Goal: Task Accomplishment & Management: Manage account settings

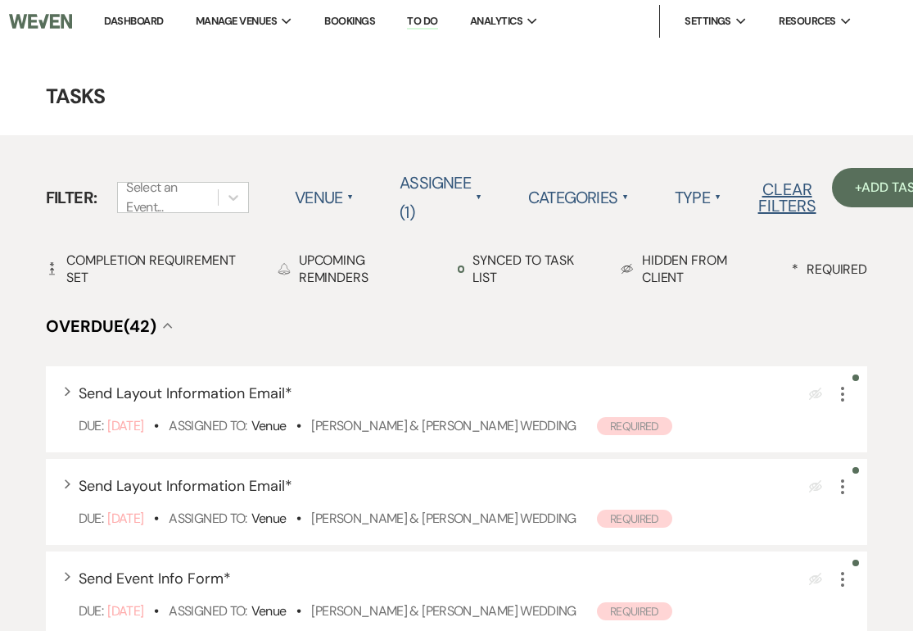
click at [359, 21] on link "Bookings" at bounding box center [349, 21] width 51 height 14
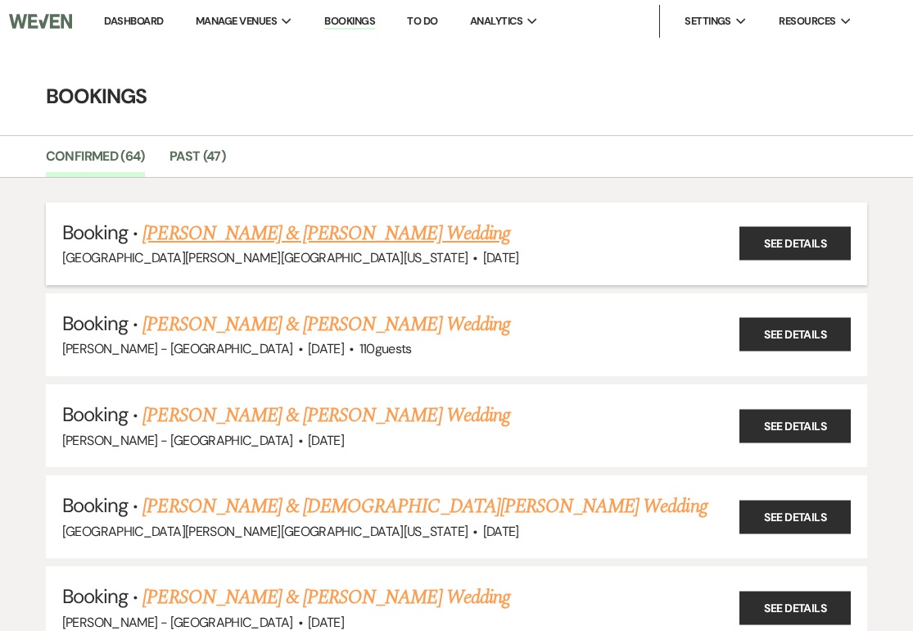
click at [353, 230] on link "[PERSON_NAME] & [PERSON_NAME] Wedding" at bounding box center [325, 233] width 367 height 29
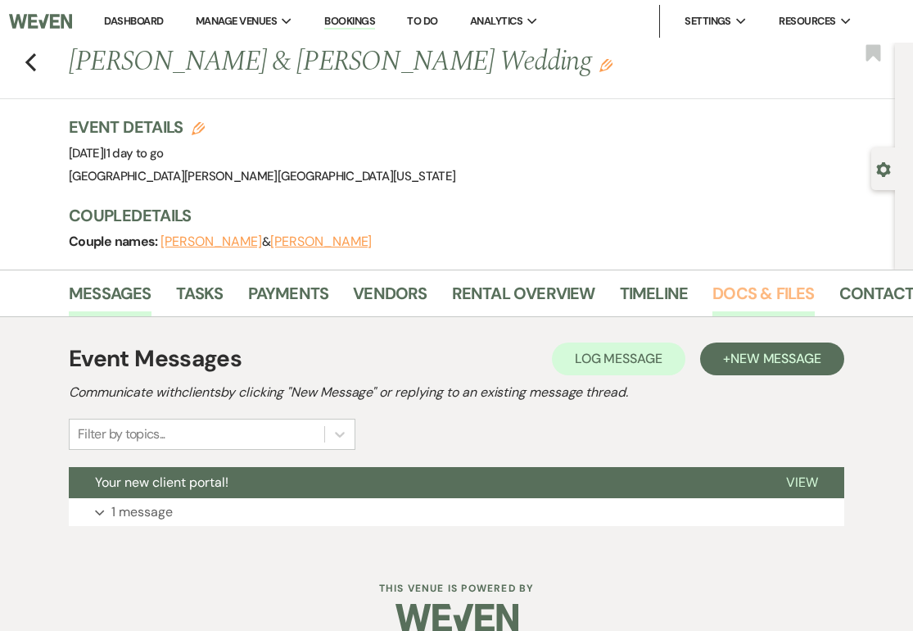
click at [761, 285] on link "Docs & Files" at bounding box center [763, 298] width 102 height 36
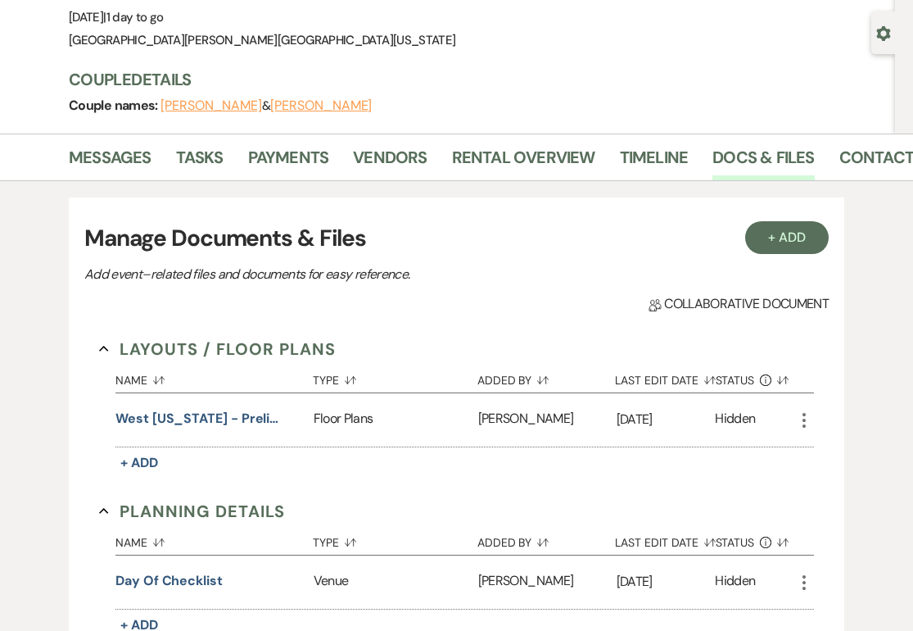
scroll to position [147, 0]
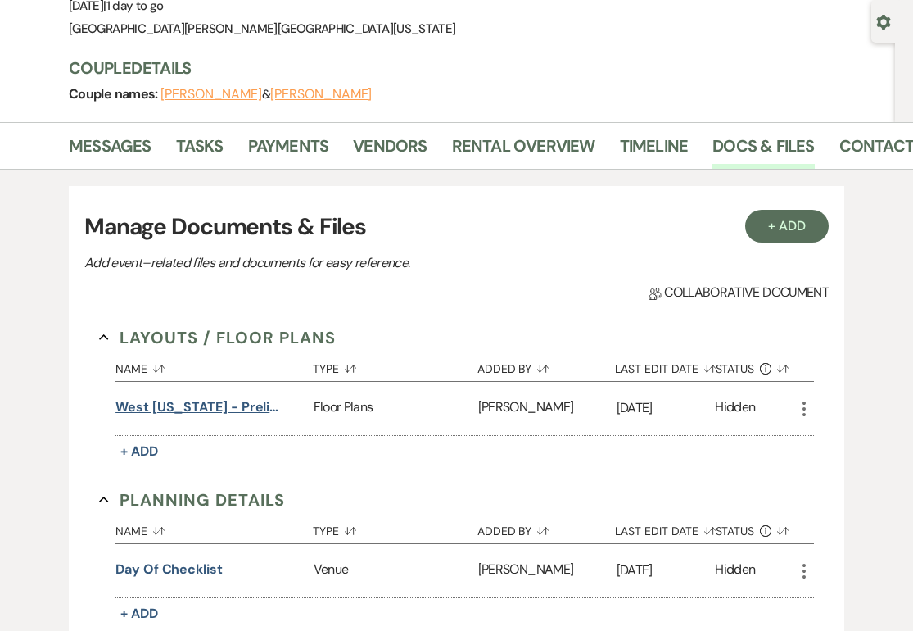
click at [232, 407] on button "West [US_STATE] - Preliminary Layout Ideas" at bounding box center [197, 407] width 164 height 20
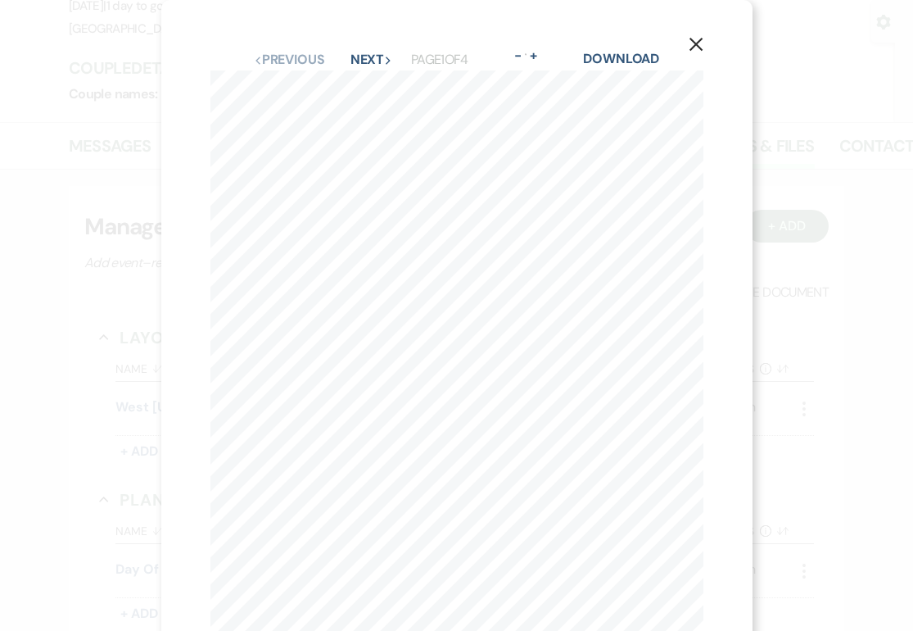
click at [694, 41] on icon "X" at bounding box center [696, 44] width 15 height 15
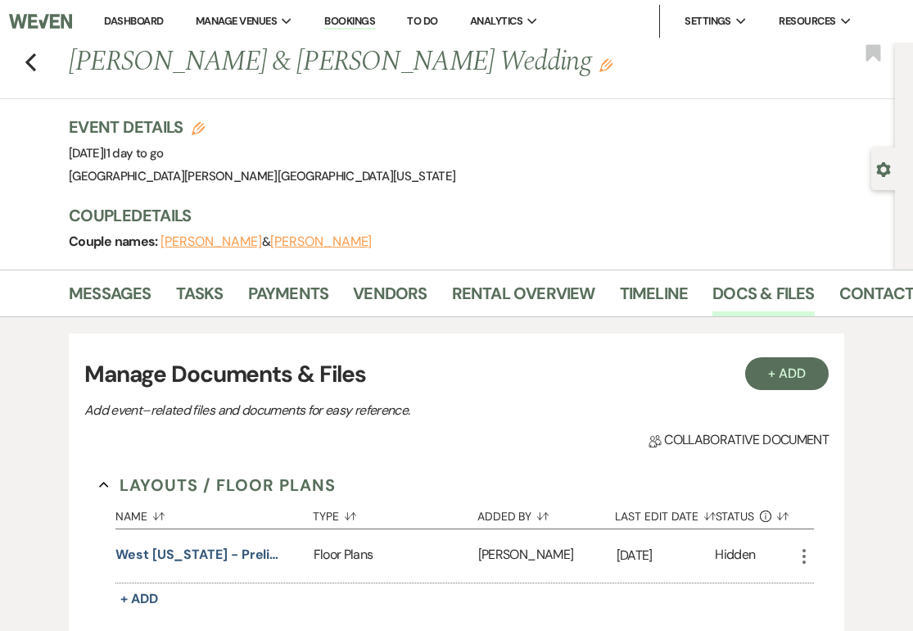
scroll to position [0, 0]
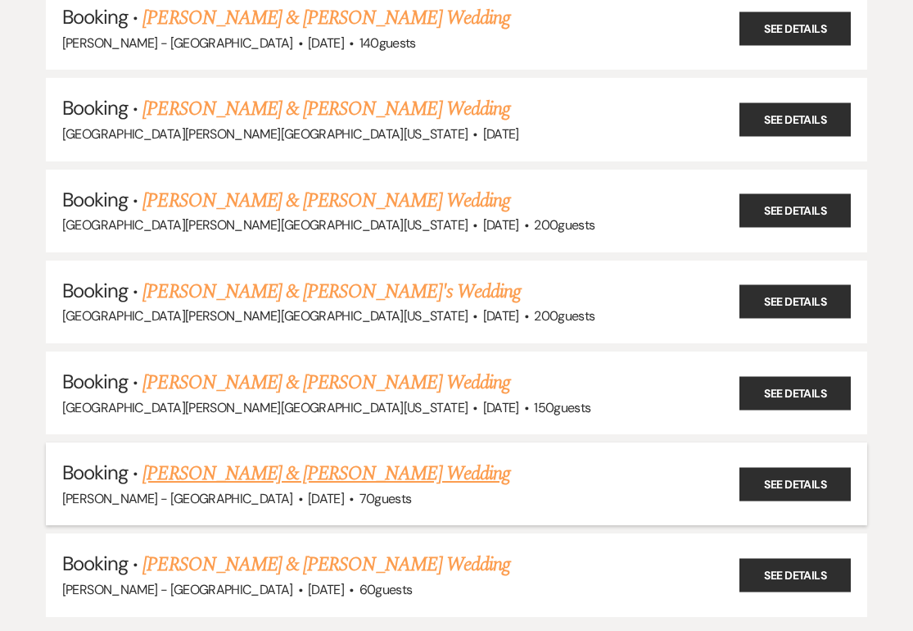
scroll to position [5404, 0]
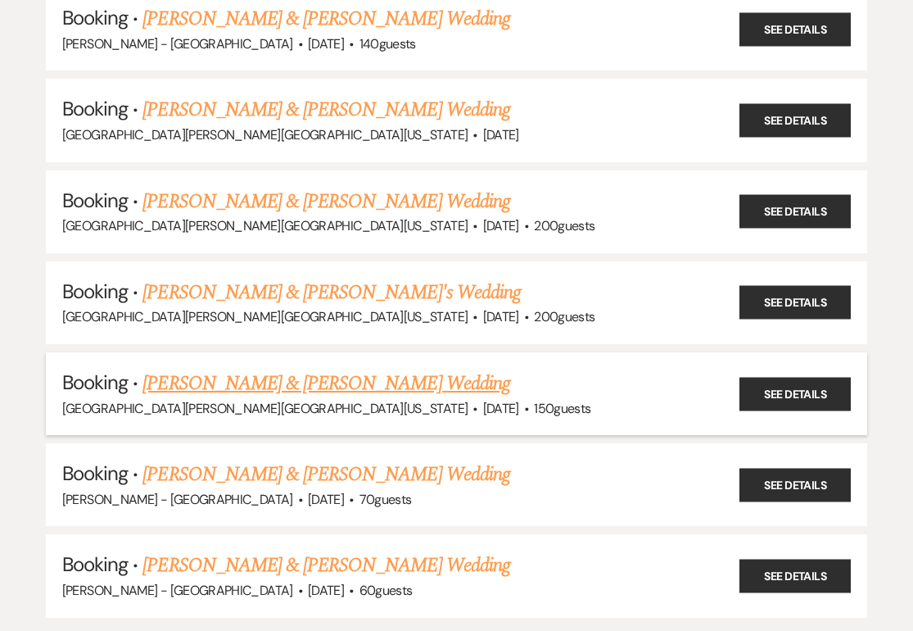
click at [310, 369] on link "[PERSON_NAME] & [PERSON_NAME] Wedding" at bounding box center [325, 383] width 367 height 29
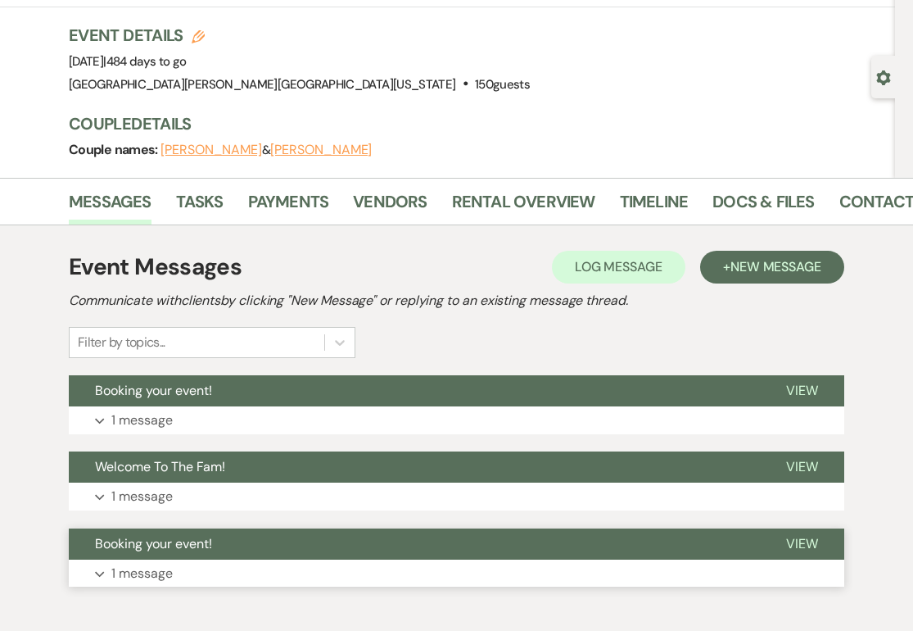
scroll to position [89, 0]
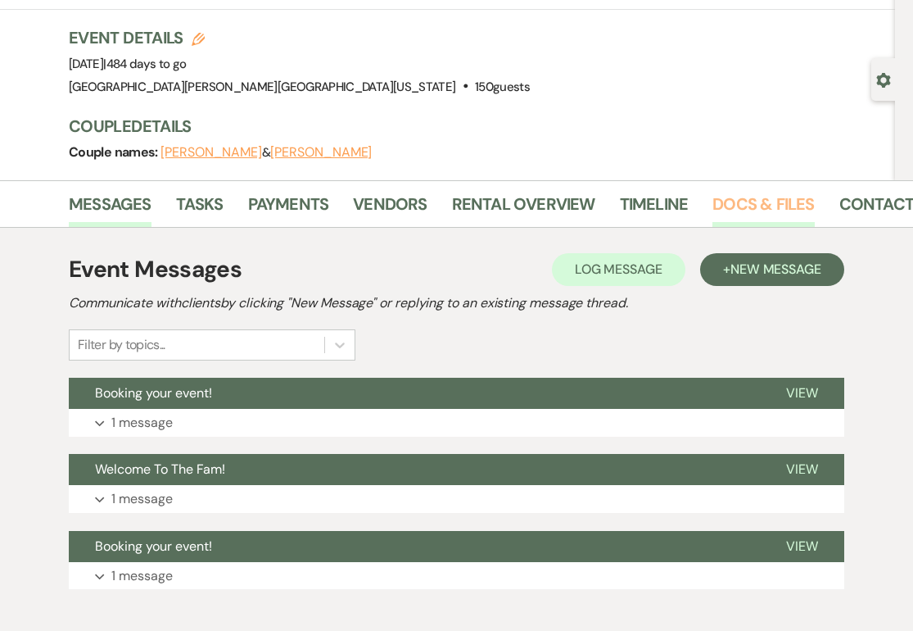
click at [731, 195] on link "Docs & Files" at bounding box center [763, 209] width 102 height 36
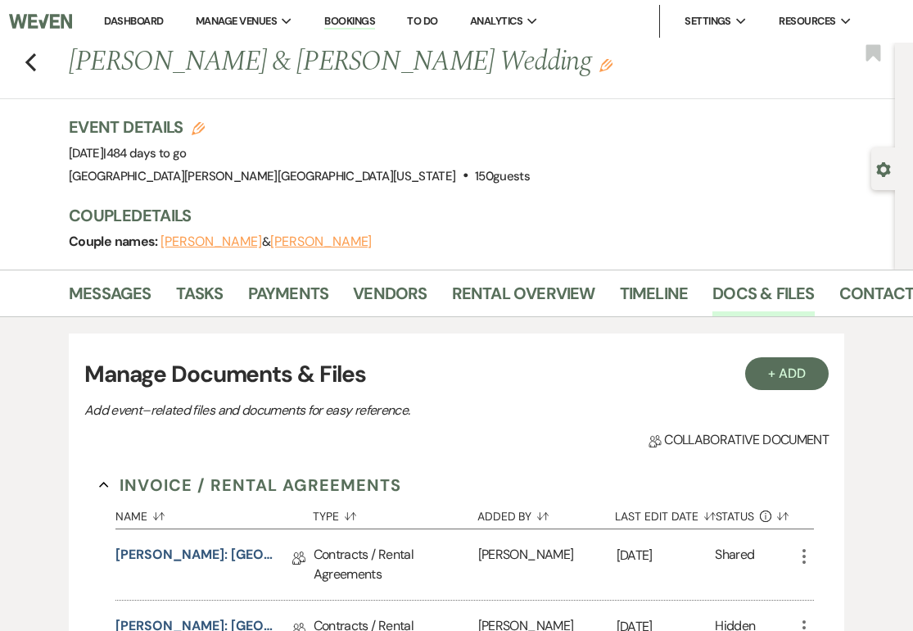
click at [351, 20] on link "Bookings" at bounding box center [349, 22] width 51 height 16
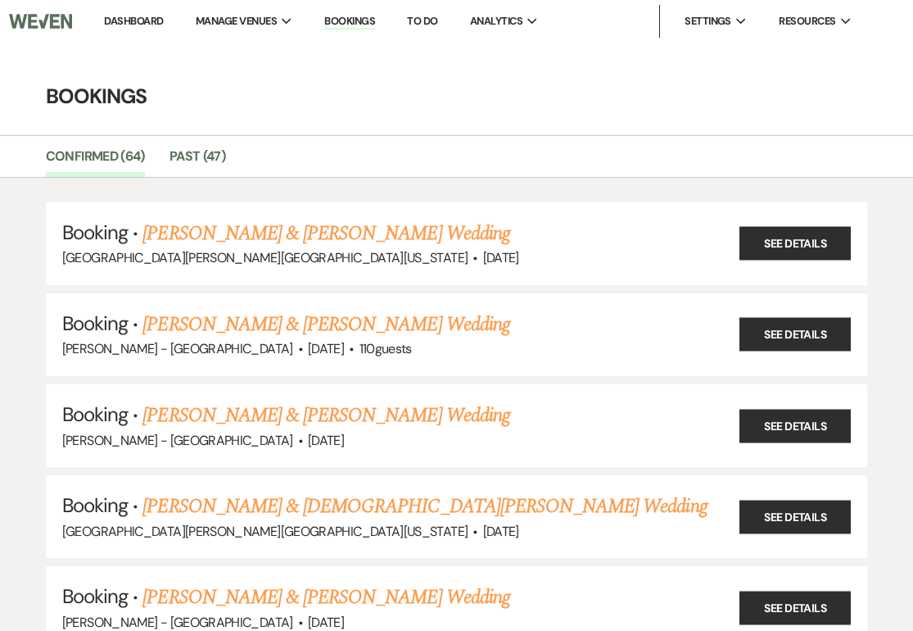
click at [138, 24] on link "Dashboard" at bounding box center [133, 21] width 59 height 14
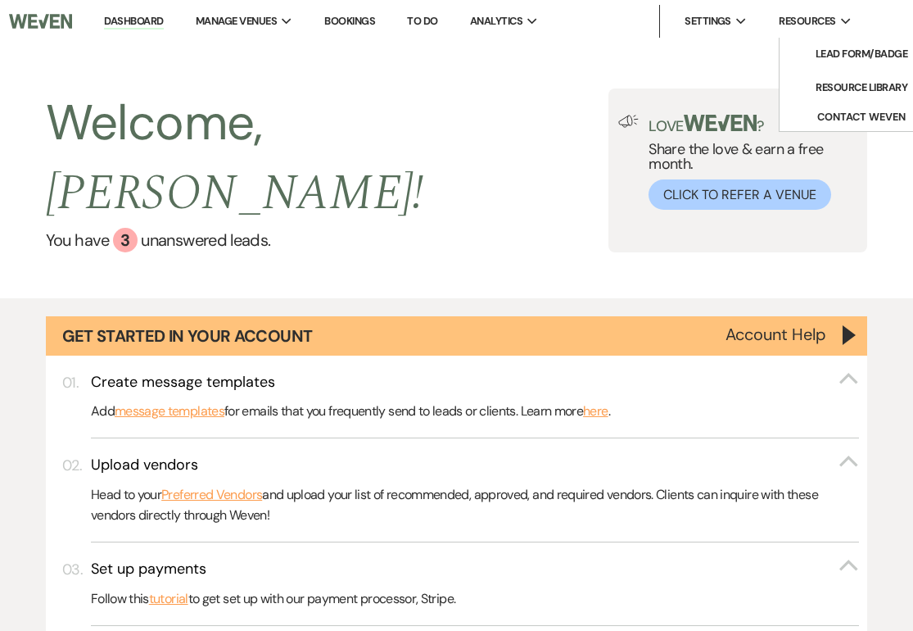
click at [807, 23] on span "Resources" at bounding box center [807, 21] width 57 height 16
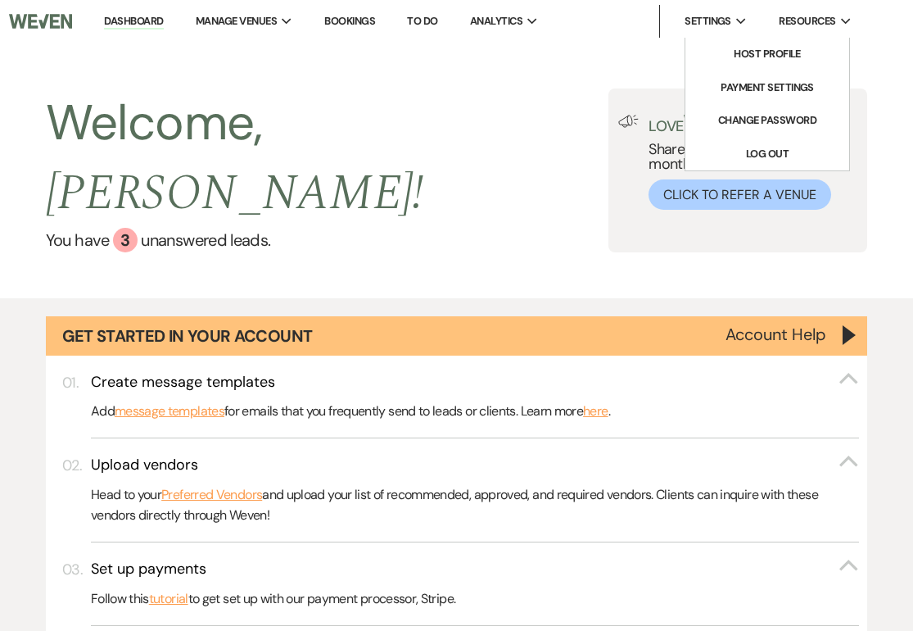
click at [712, 16] on span "Settings" at bounding box center [708, 21] width 47 height 16
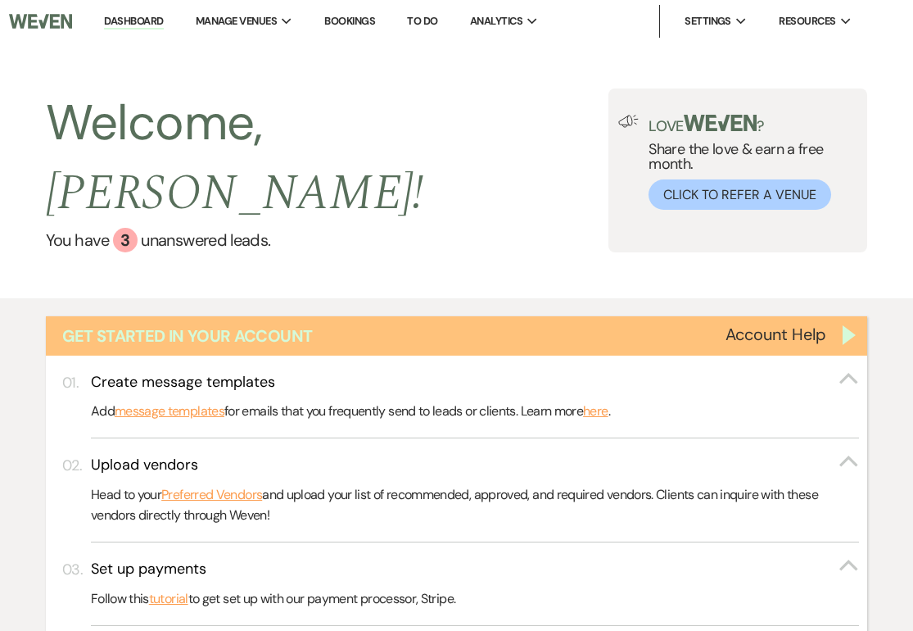
click at [844, 316] on div "Get Started in Your Account" at bounding box center [457, 335] width 822 height 39
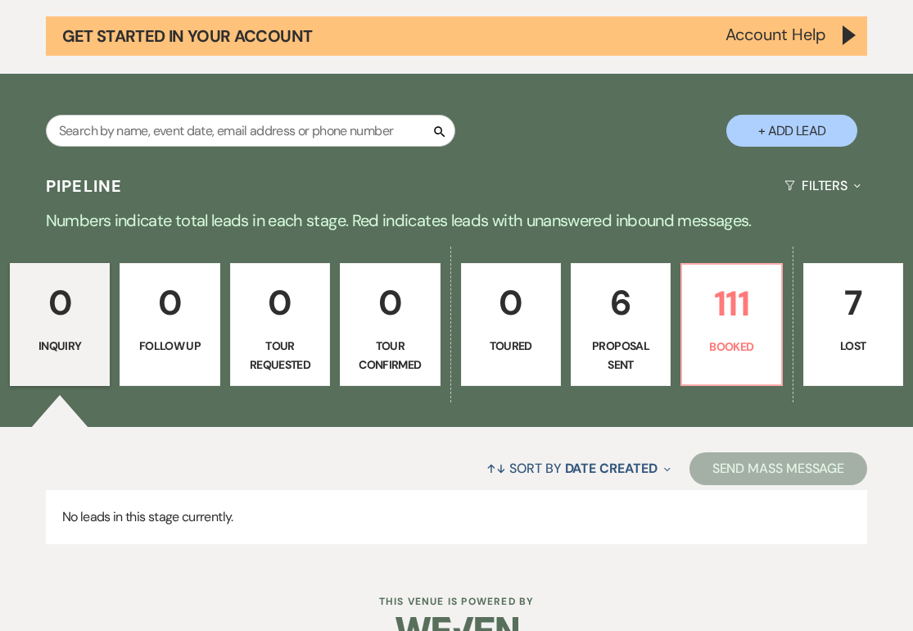
scroll to position [298, 0]
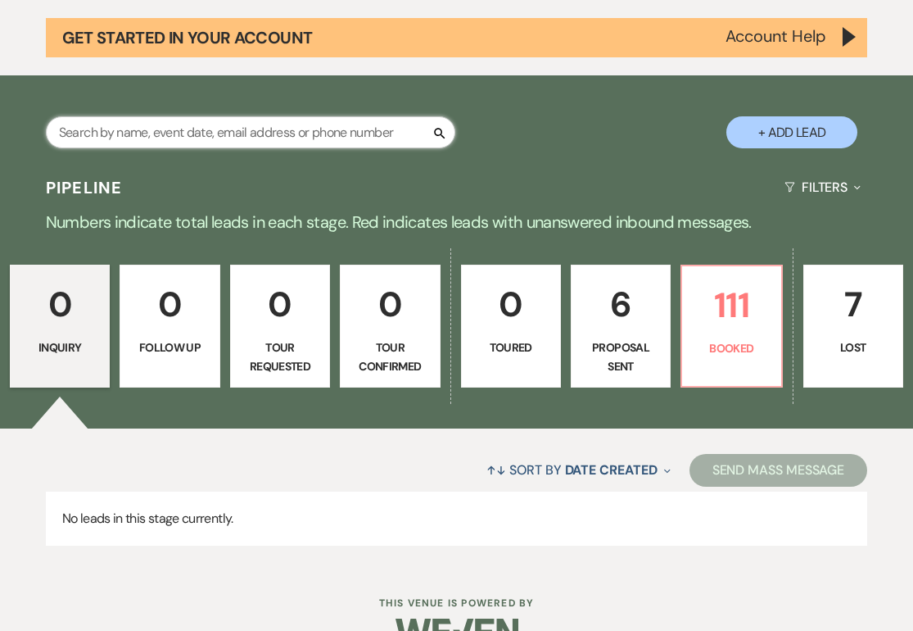
click at [164, 116] on input "text" at bounding box center [250, 132] width 409 height 32
type input "[PERSON_NAME]"
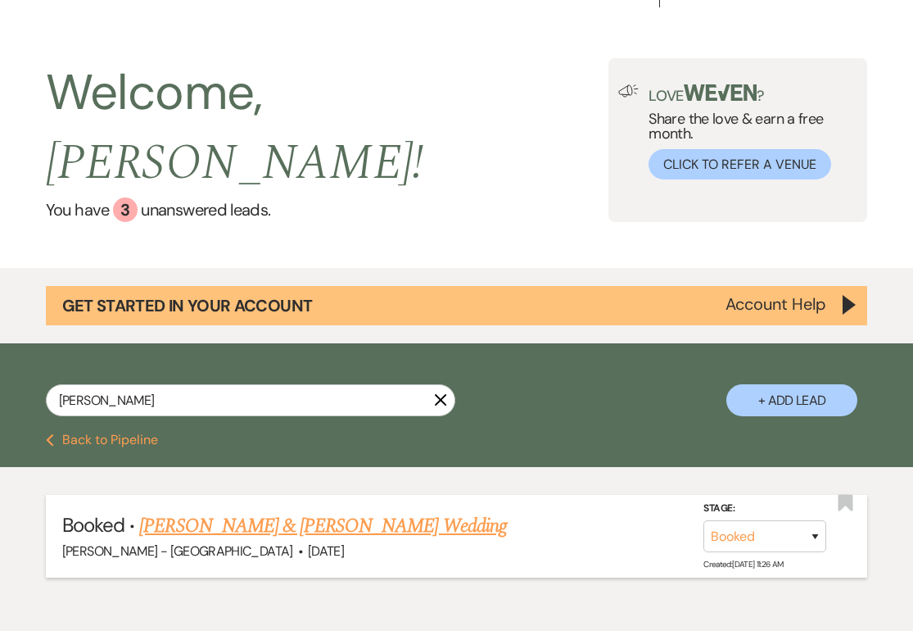
click at [369, 511] on link "[PERSON_NAME] & [PERSON_NAME] Wedding" at bounding box center [322, 525] width 367 height 29
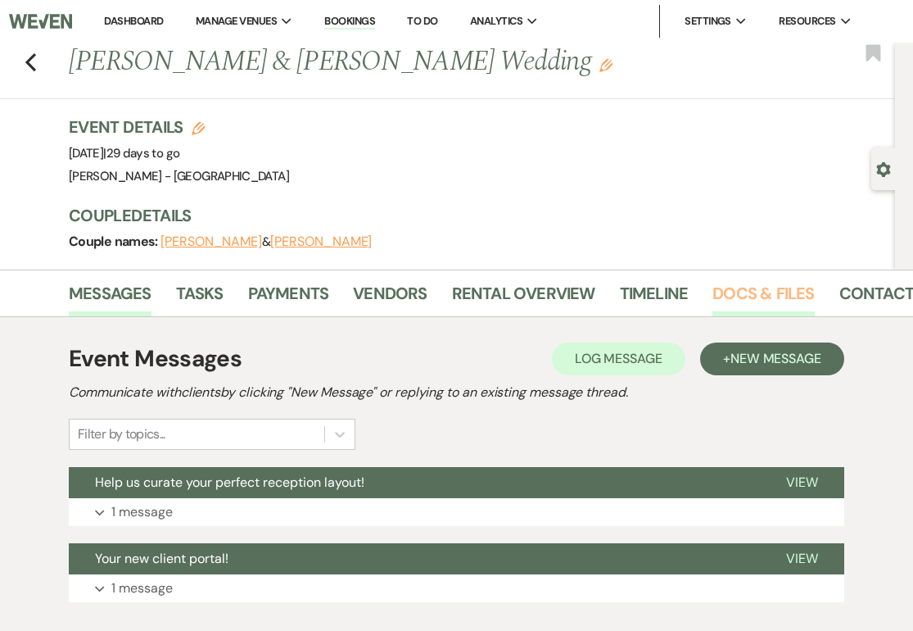
click at [715, 296] on link "Docs & Files" at bounding box center [763, 298] width 102 height 36
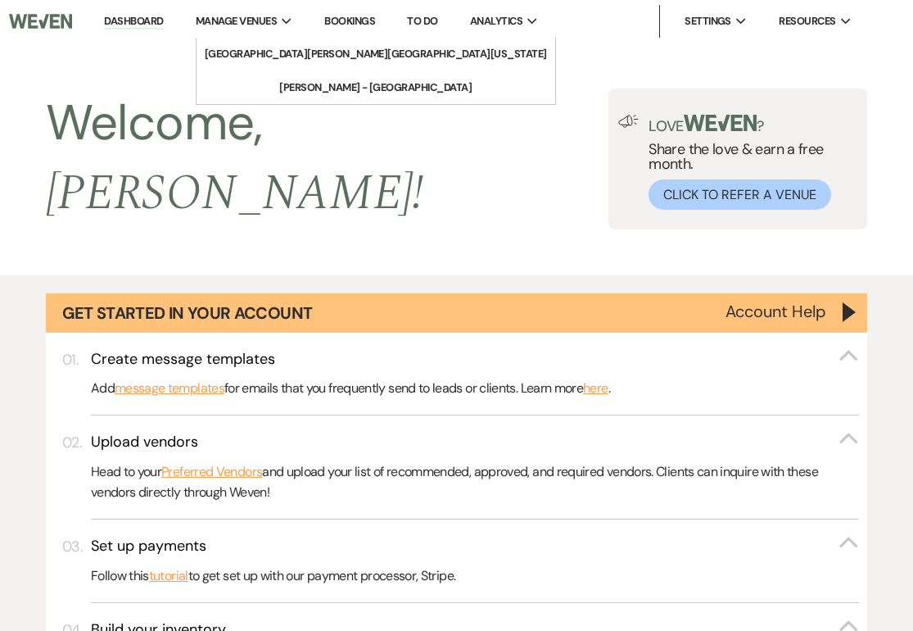
scroll to position [30, 0]
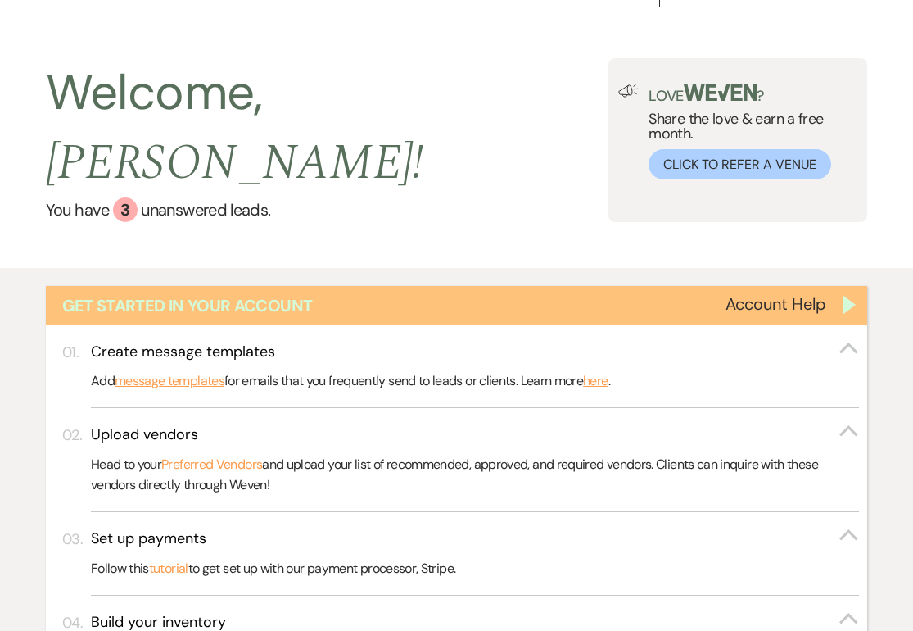
click at [850, 286] on div "Get Started in Your Account" at bounding box center [457, 305] width 822 height 39
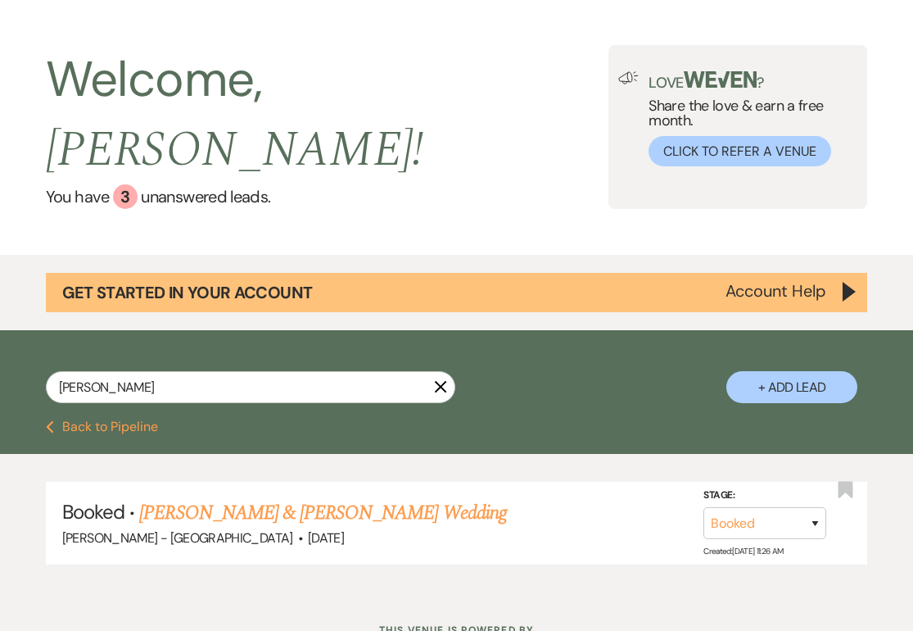
scroll to position [54, 0]
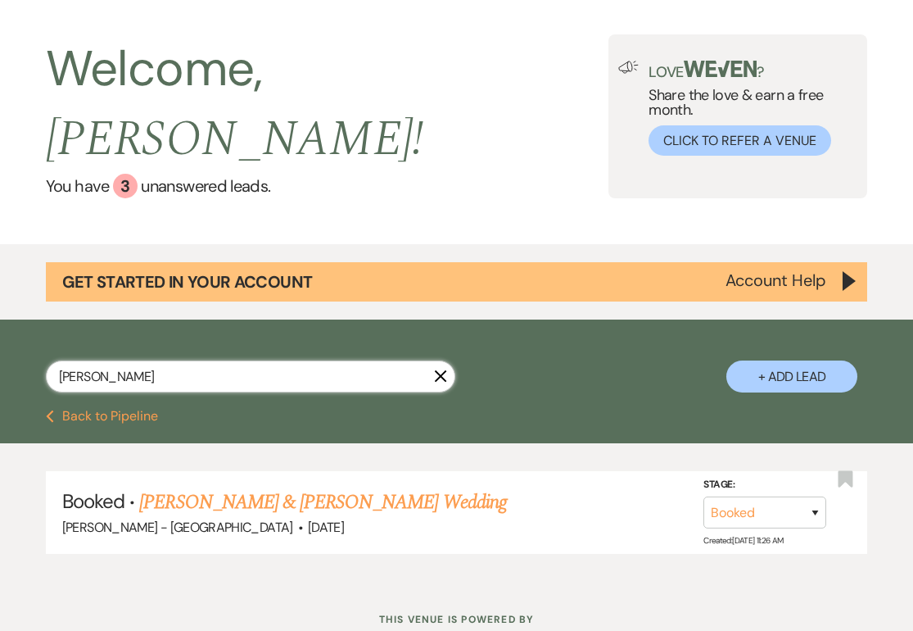
click at [441, 360] on input "[PERSON_NAME]" at bounding box center [250, 376] width 409 height 32
click at [441, 369] on icon "X" at bounding box center [440, 375] width 13 height 13
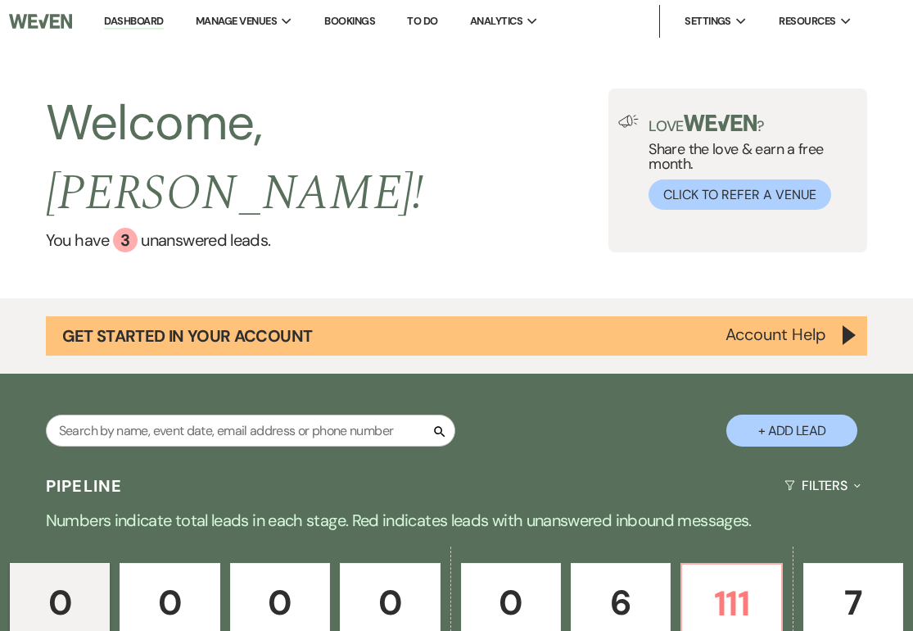
click at [362, 20] on link "Bookings" at bounding box center [349, 21] width 51 height 14
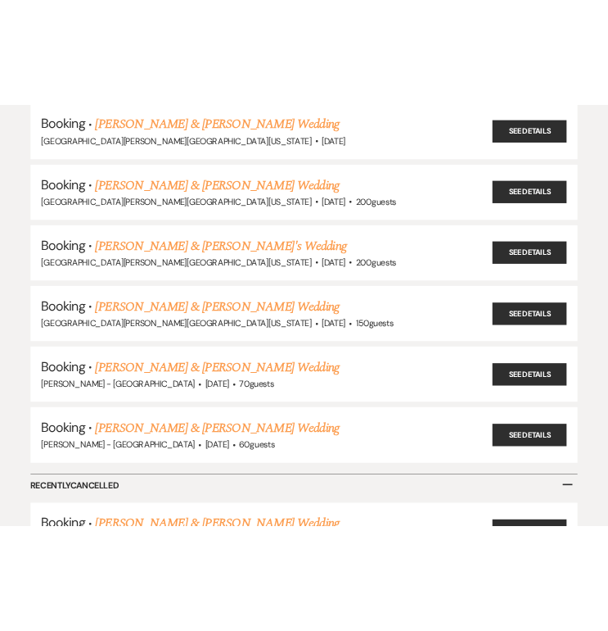
scroll to position [5401, 0]
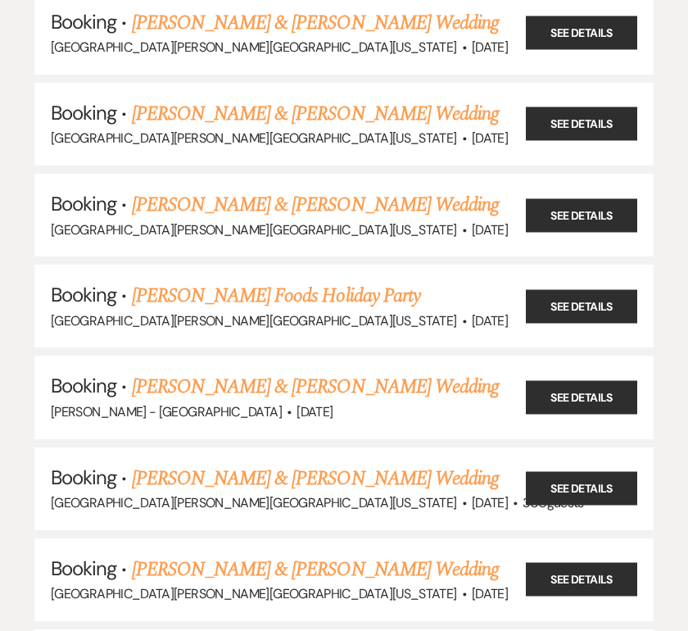
scroll to position [2404, 0]
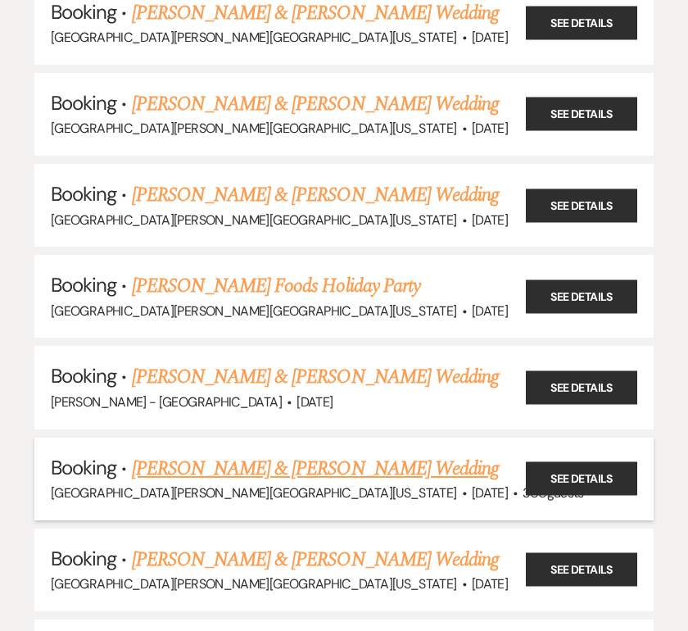
click at [366, 454] on link "[PERSON_NAME] & [PERSON_NAME] Wedding" at bounding box center [315, 468] width 367 height 29
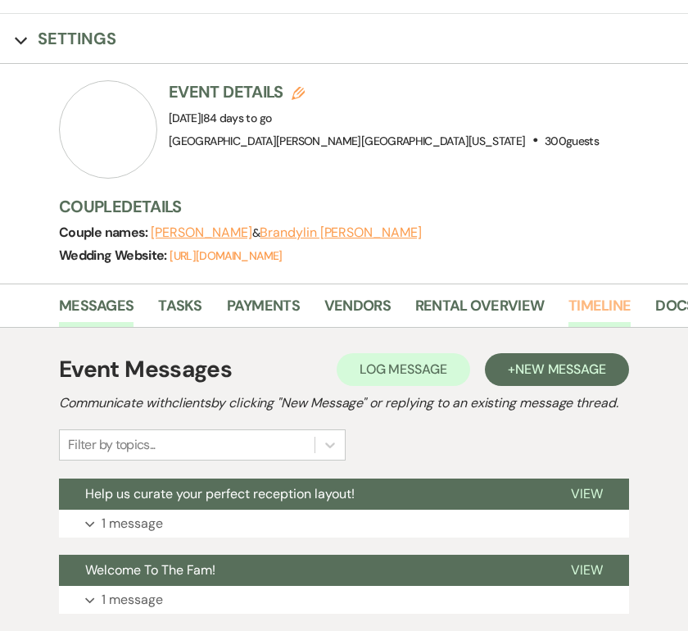
scroll to position [106, 0]
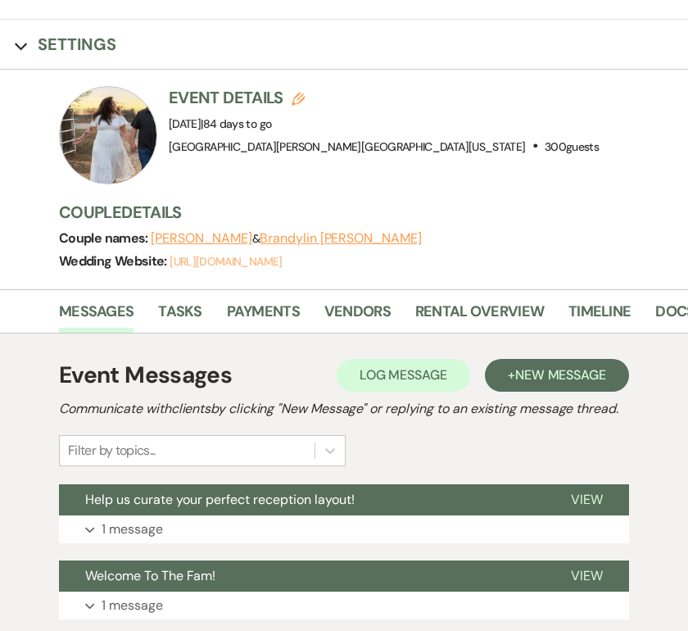
click at [282, 260] on link "[URL][DOMAIN_NAME]" at bounding box center [226, 261] width 112 height 15
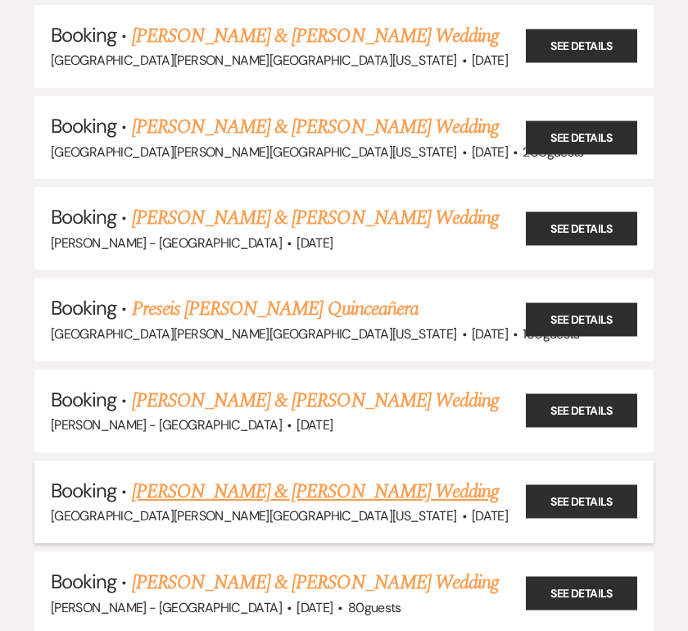
scroll to position [2925, 0]
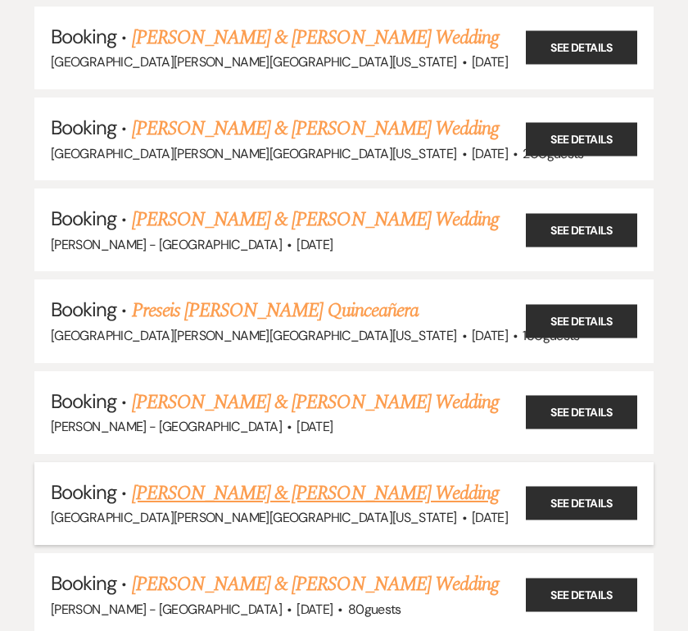
click at [353, 478] on link "[PERSON_NAME] & [PERSON_NAME] Wedding" at bounding box center [315, 492] width 367 height 29
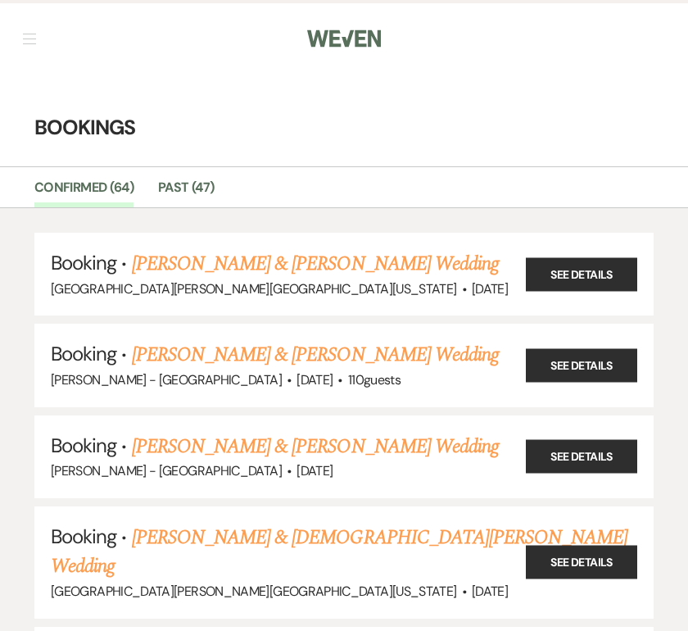
scroll to position [2925, 0]
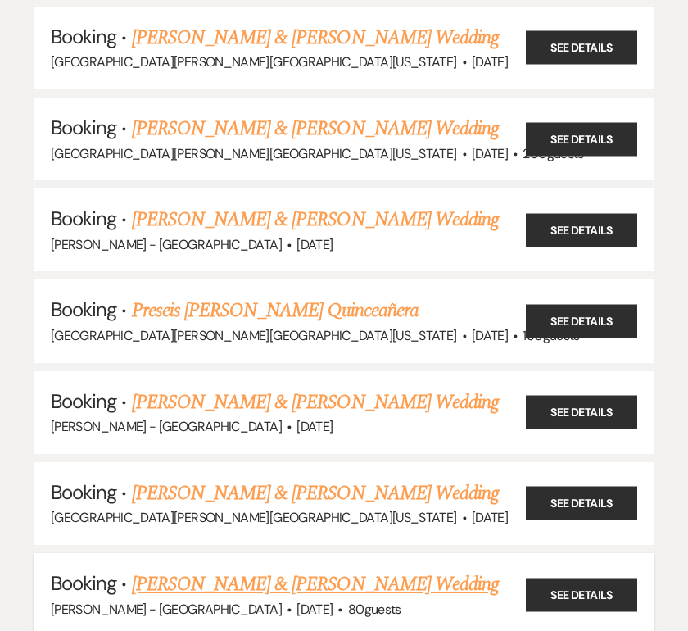
click at [238, 569] on link "[PERSON_NAME] & [PERSON_NAME] Wedding" at bounding box center [315, 583] width 367 height 29
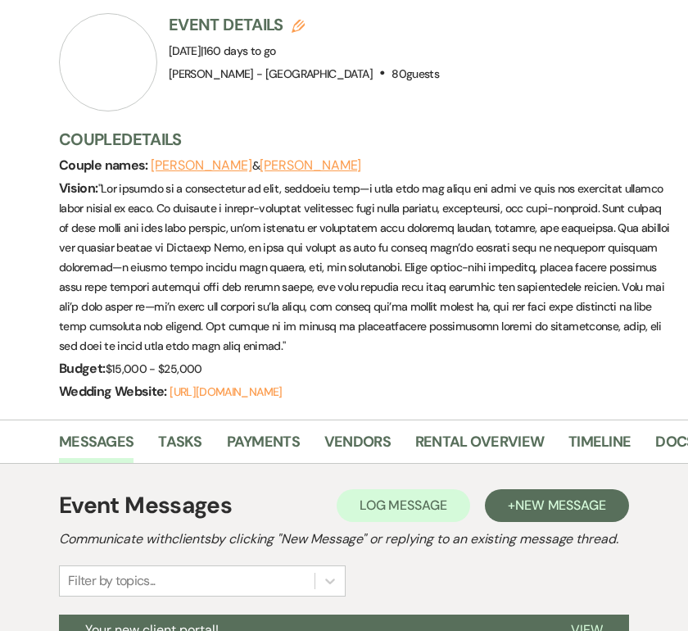
scroll to position [181, 0]
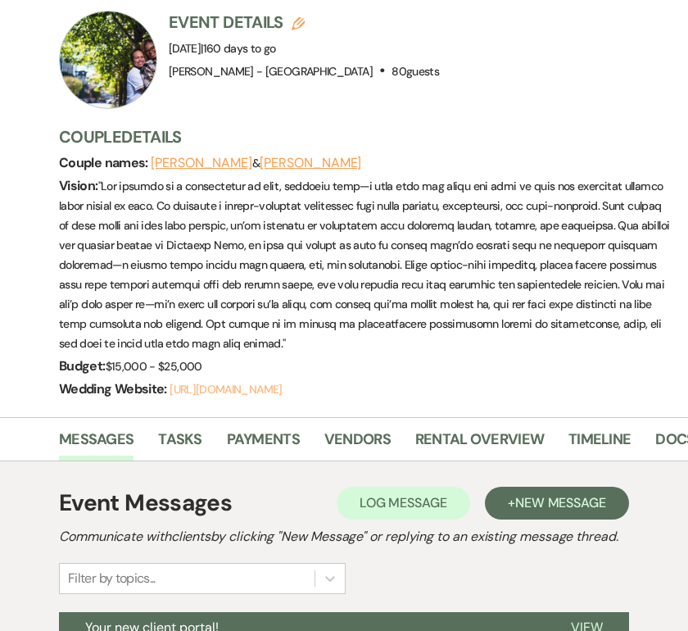
click at [256, 389] on link "[URL][DOMAIN_NAME]" at bounding box center [226, 389] width 112 height 15
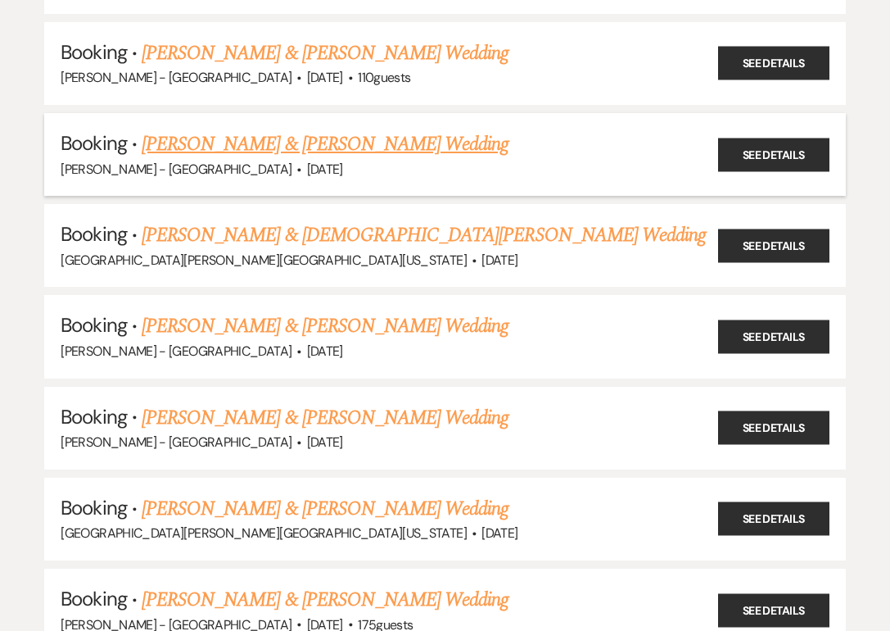
scroll to position [278, 0]
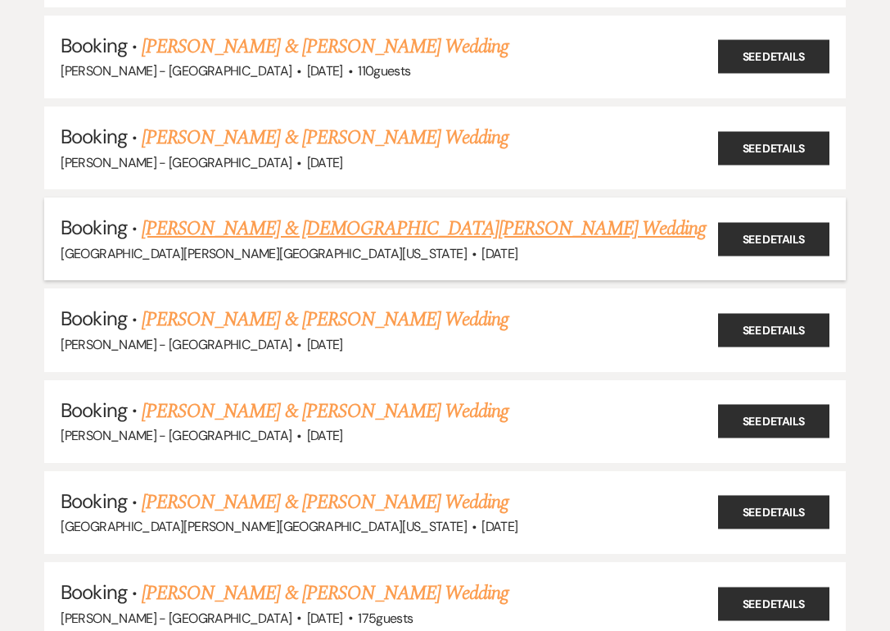
click at [265, 214] on h5 "Booking · [PERSON_NAME] & [DEMOGRAPHIC_DATA][PERSON_NAME] Wedding" at bounding box center [445, 228] width 768 height 29
click at [257, 228] on link "[PERSON_NAME] & [DEMOGRAPHIC_DATA][PERSON_NAME] Wedding" at bounding box center [424, 228] width 564 height 29
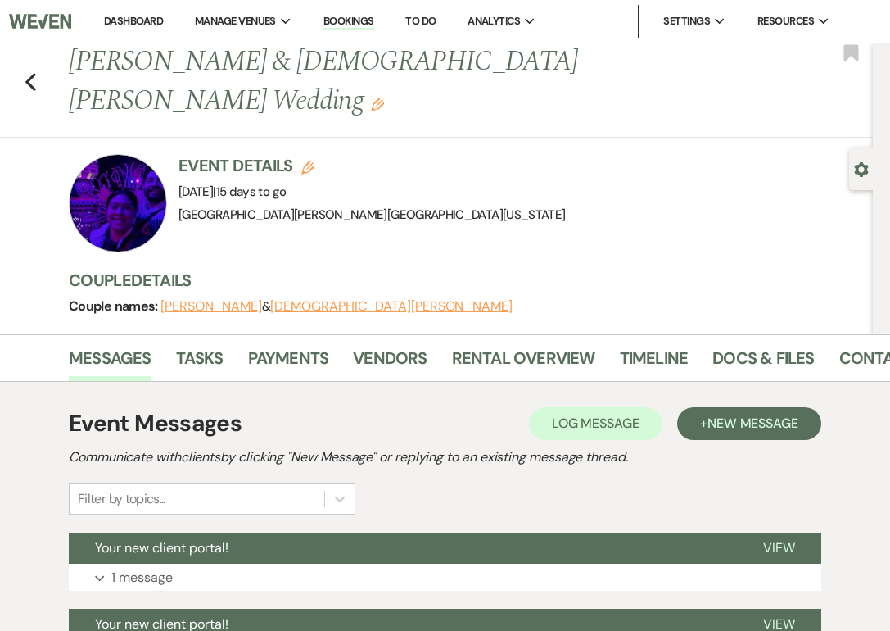
scroll to position [278, 0]
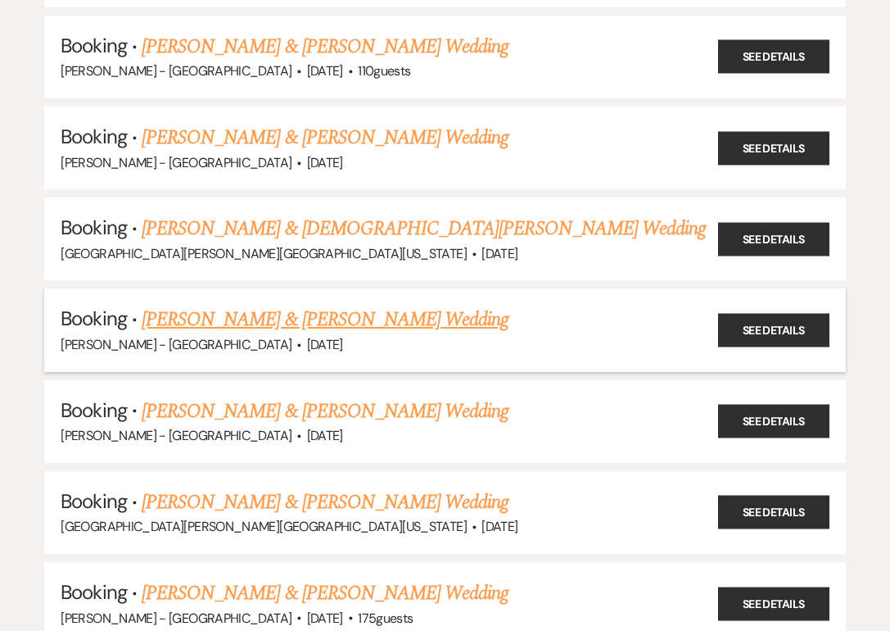
click at [235, 305] on link "[PERSON_NAME] & [PERSON_NAME] Wedding" at bounding box center [325, 319] width 367 height 29
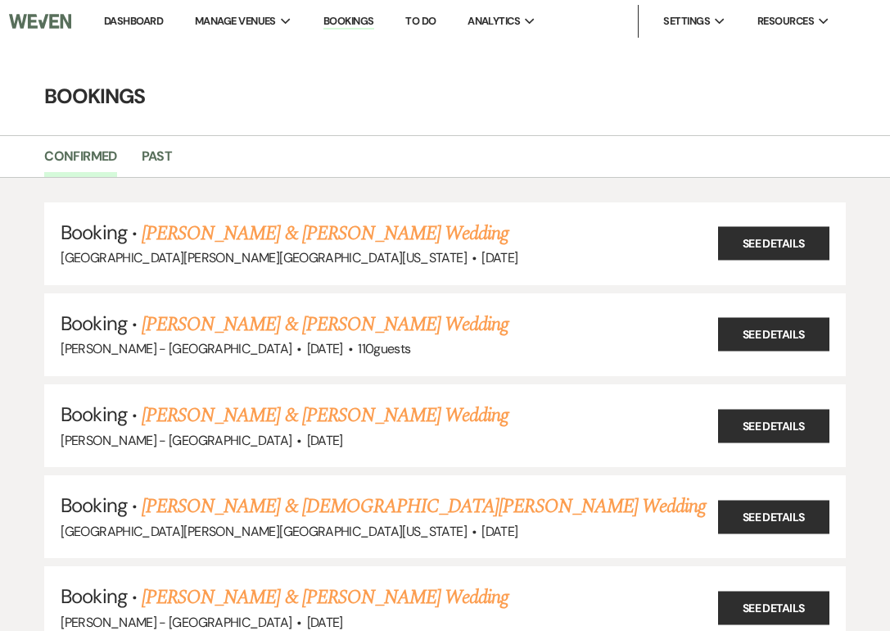
scroll to position [278, 0]
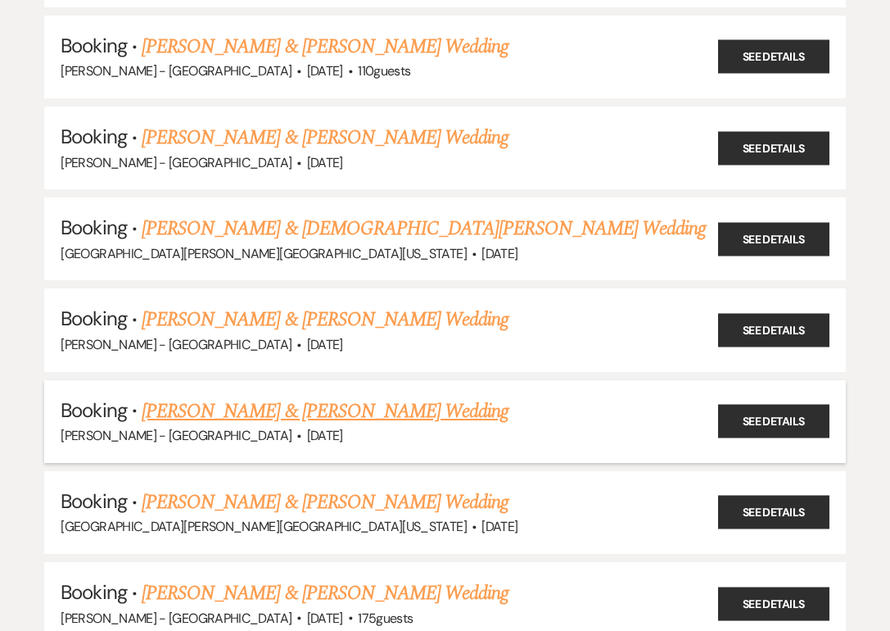
click at [182, 396] on link "[PERSON_NAME] & [PERSON_NAME] Wedding" at bounding box center [325, 410] width 367 height 29
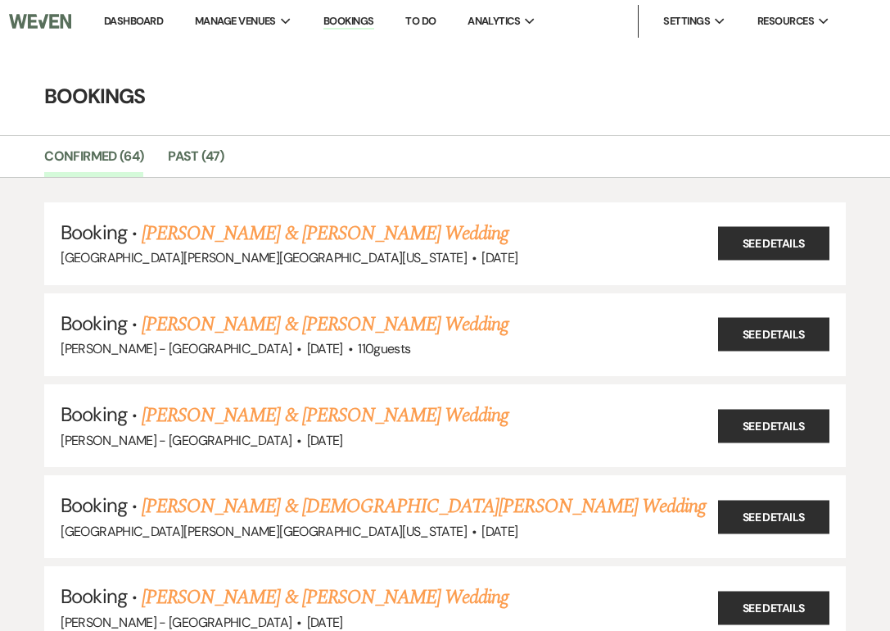
scroll to position [278, 0]
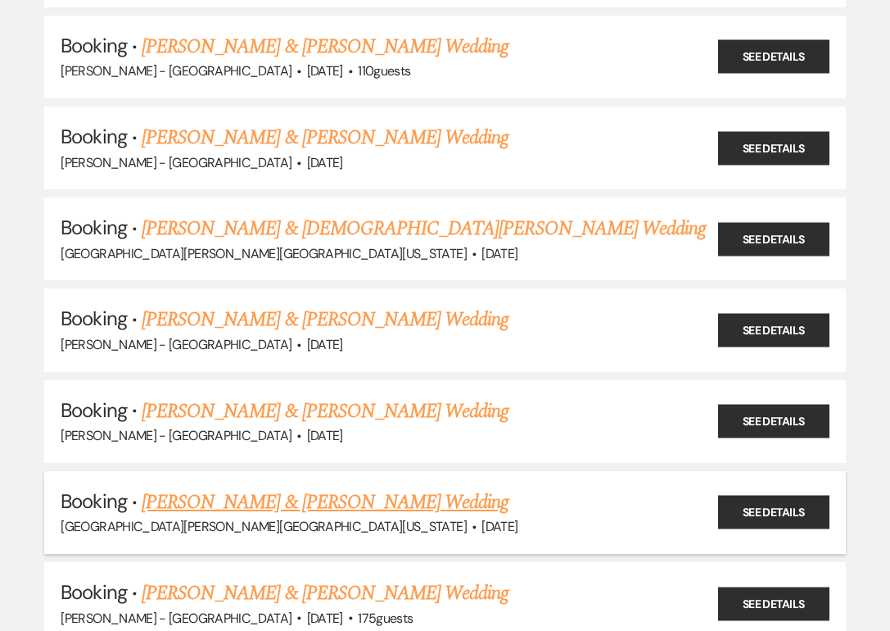
click at [223, 491] on link "[PERSON_NAME] & [PERSON_NAME] Wedding" at bounding box center [325, 501] width 367 height 29
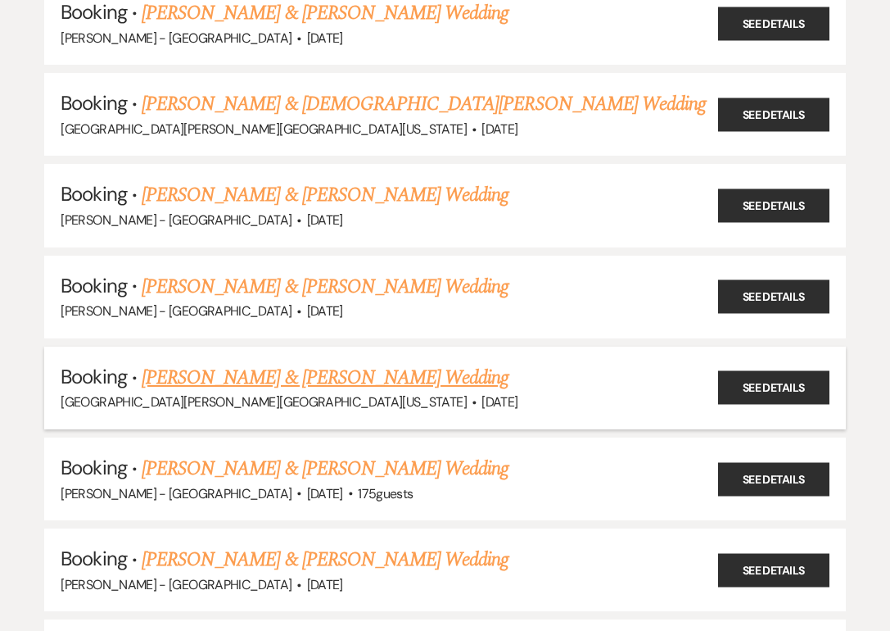
scroll to position [468, 0]
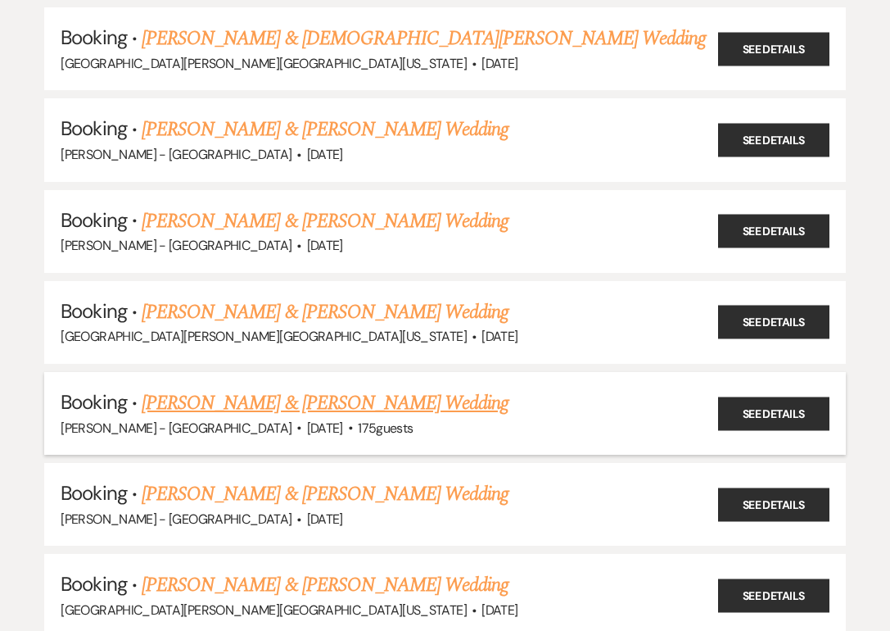
click at [206, 390] on link "[PERSON_NAME] & [PERSON_NAME] Wedding" at bounding box center [325, 402] width 367 height 29
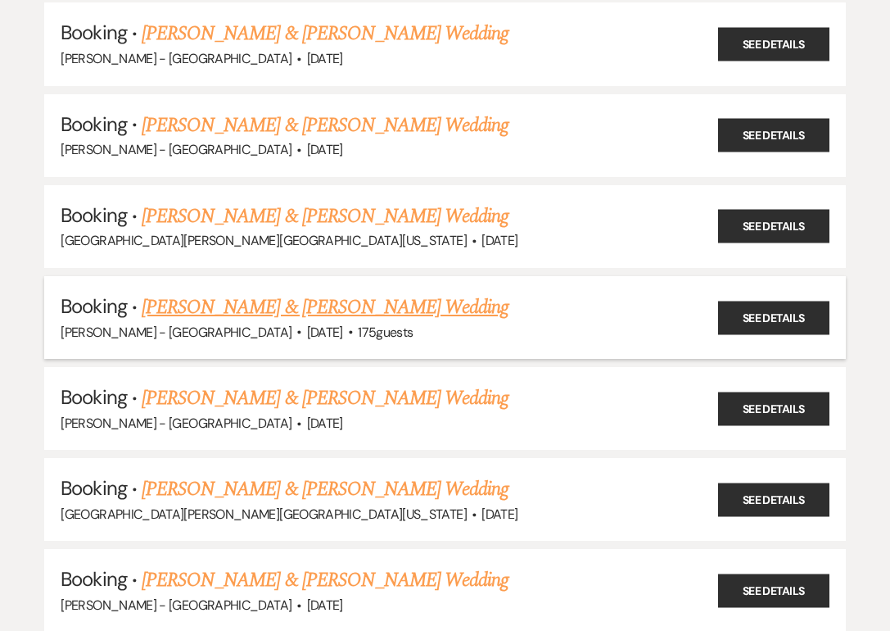
scroll to position [566, 0]
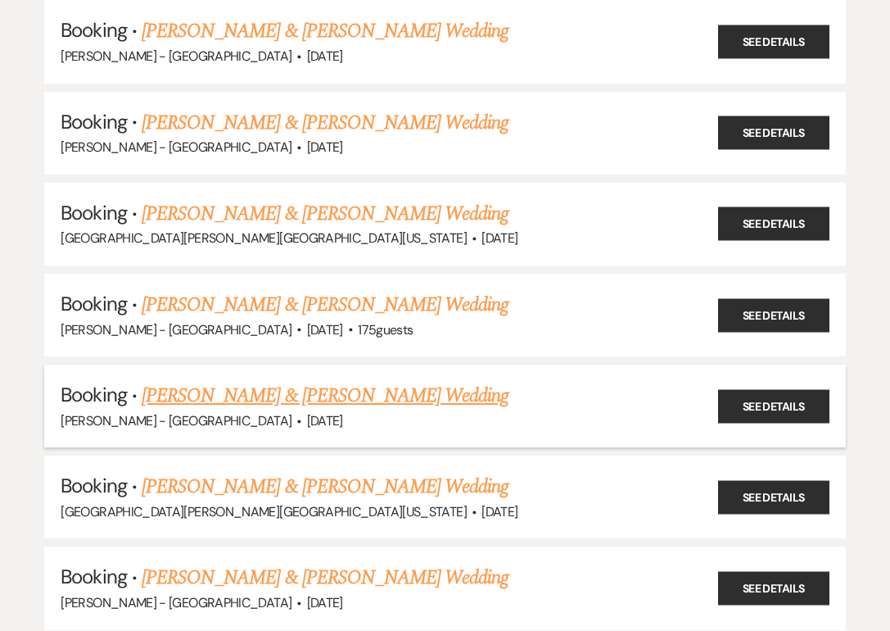
click at [239, 381] on link "[PERSON_NAME] & [PERSON_NAME] Wedding" at bounding box center [325, 395] width 367 height 29
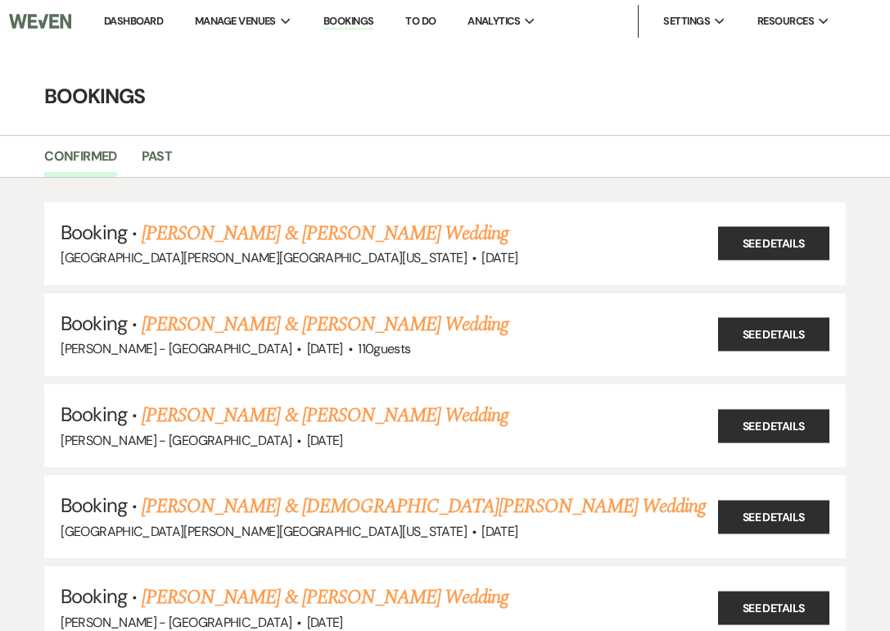
scroll to position [566, 0]
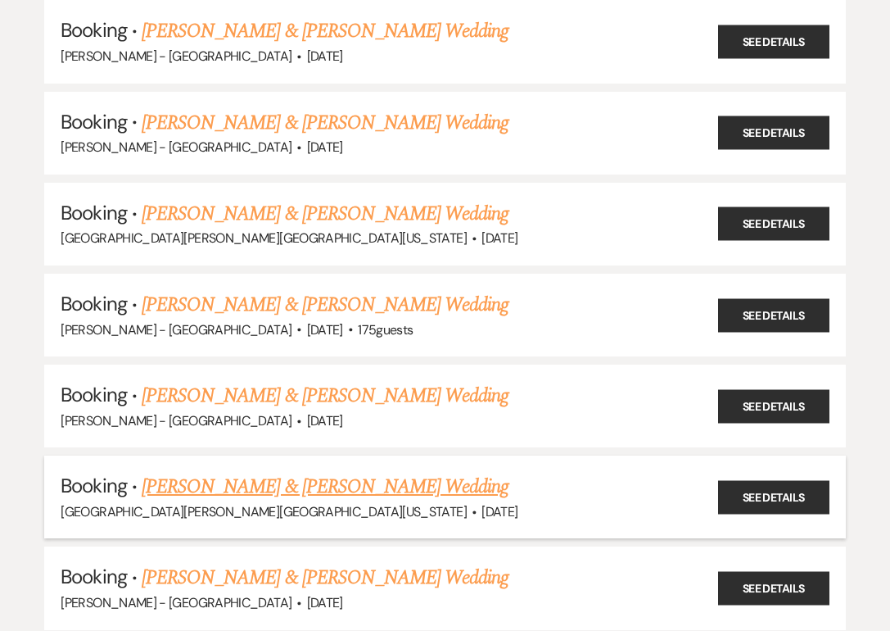
click at [222, 475] on link "[PERSON_NAME] & [PERSON_NAME] Wedding" at bounding box center [325, 486] width 367 height 29
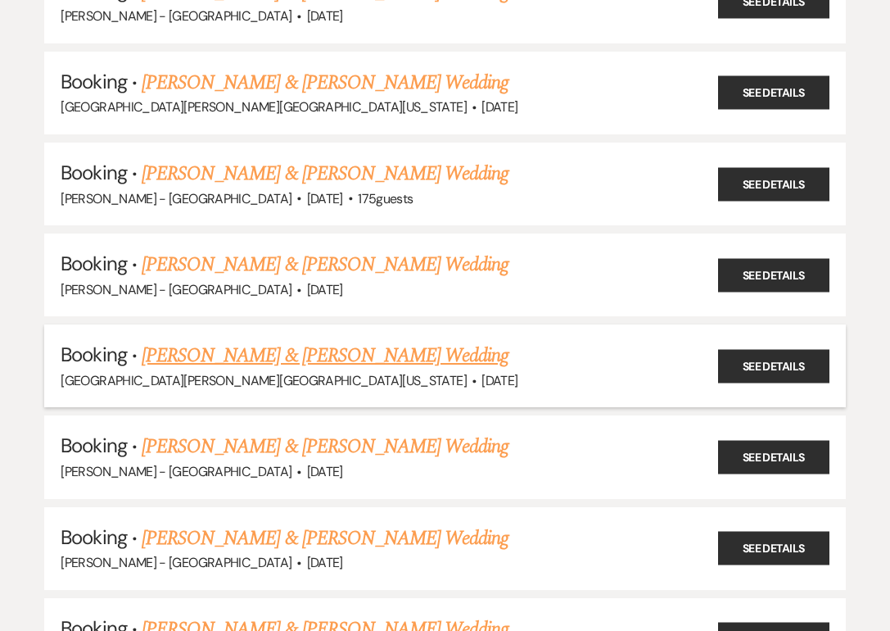
scroll to position [698, 0]
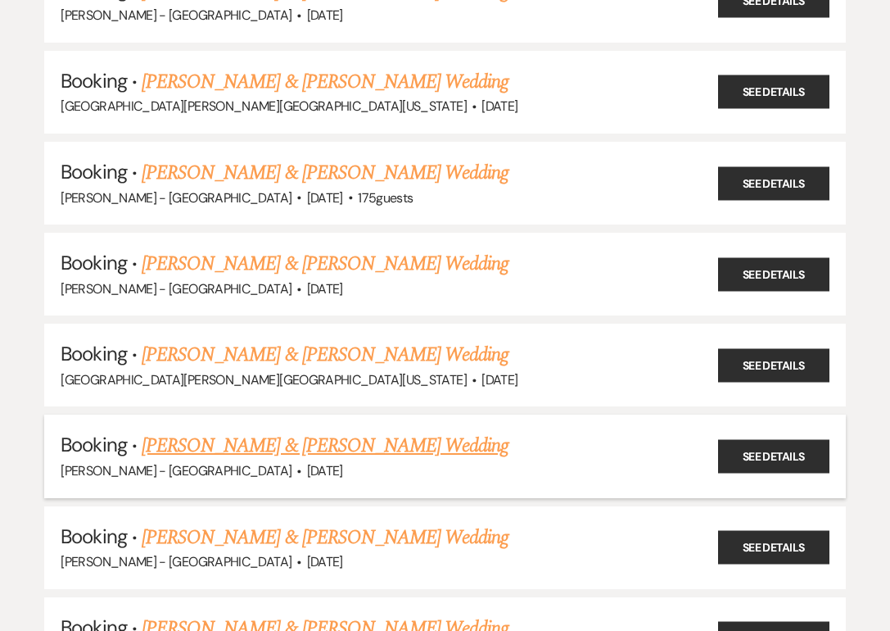
click at [220, 440] on h5 "Booking · [PERSON_NAME] & [PERSON_NAME] Wedding" at bounding box center [445, 445] width 768 height 29
click at [215, 431] on link "[PERSON_NAME] & [PERSON_NAME] Wedding" at bounding box center [325, 445] width 367 height 29
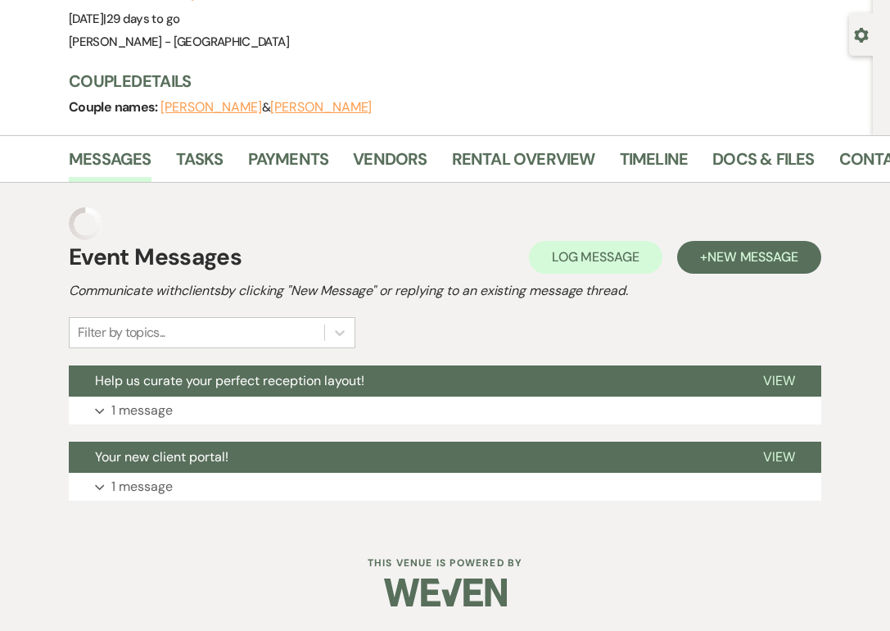
scroll to position [99, 0]
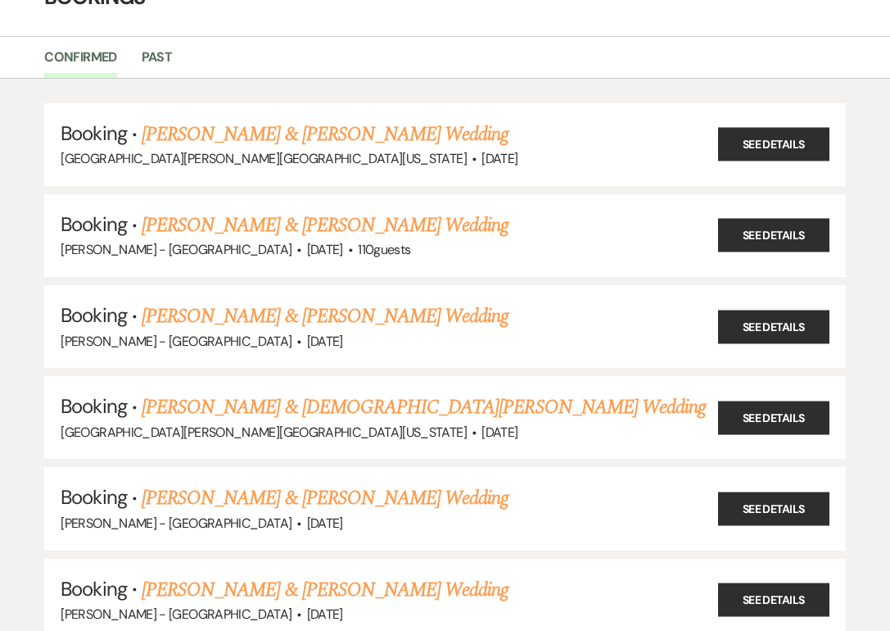
scroll to position [698, 0]
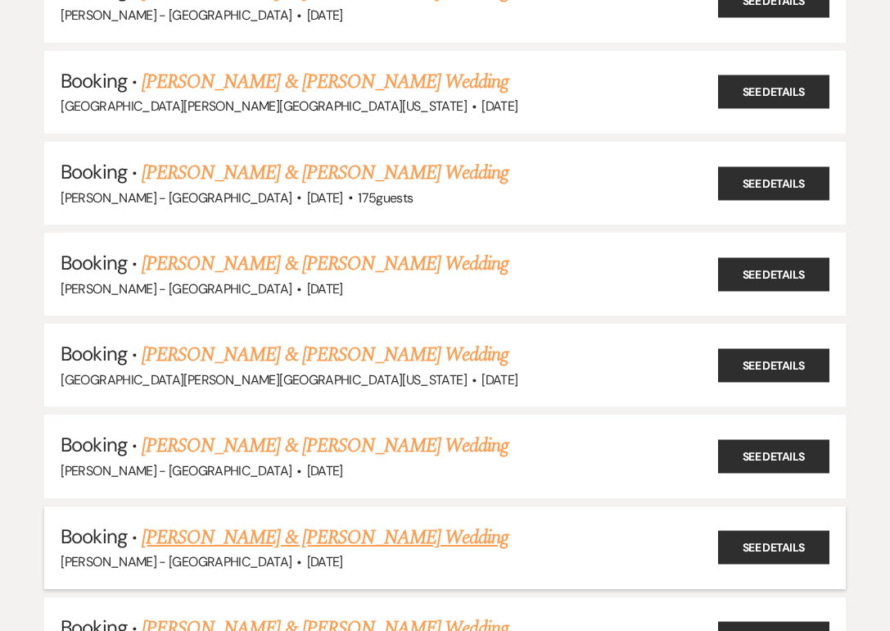
click at [209, 522] on link "[PERSON_NAME] & [PERSON_NAME] Wedding" at bounding box center [325, 536] width 367 height 29
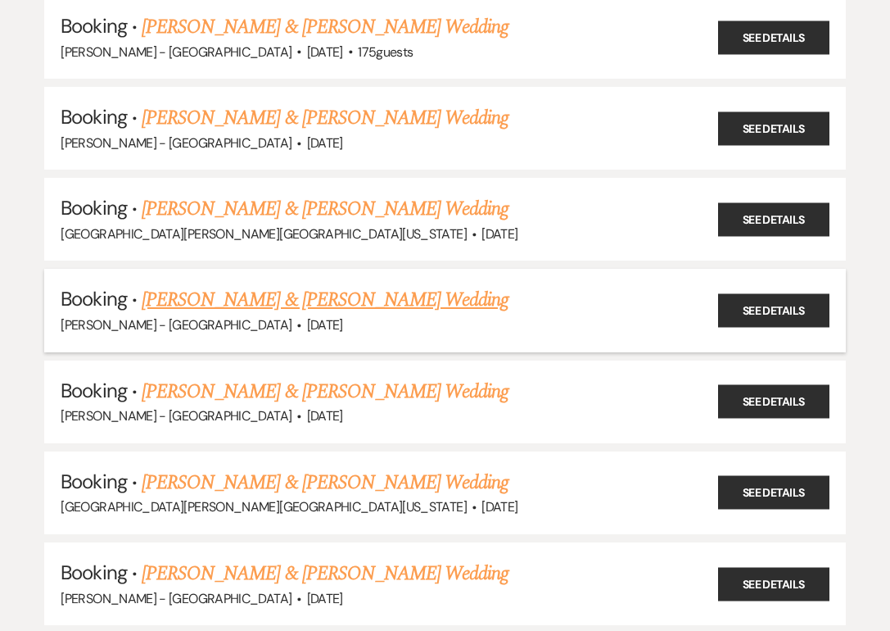
scroll to position [870, 0]
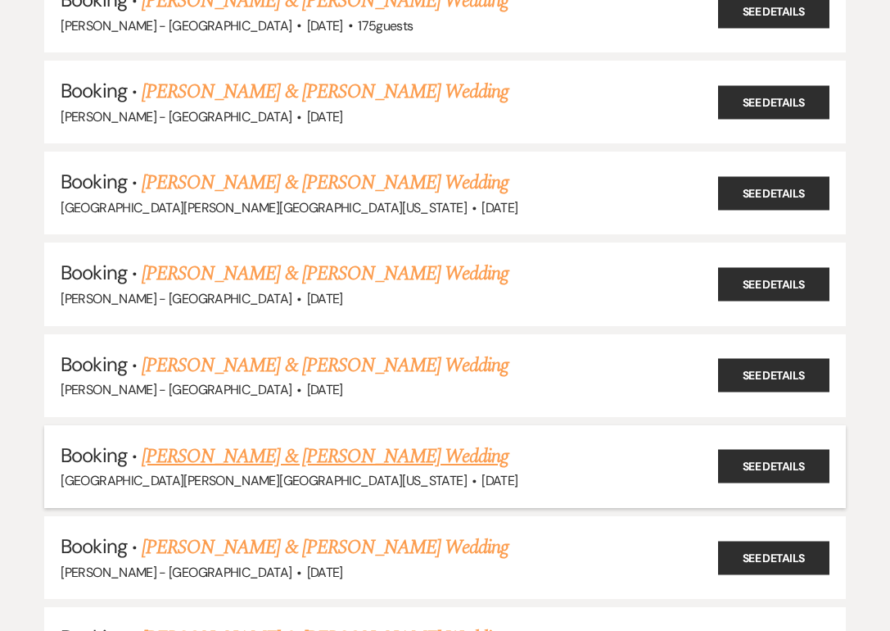
click at [246, 441] on link "[PERSON_NAME] & [PERSON_NAME] Wedding" at bounding box center [325, 455] width 367 height 29
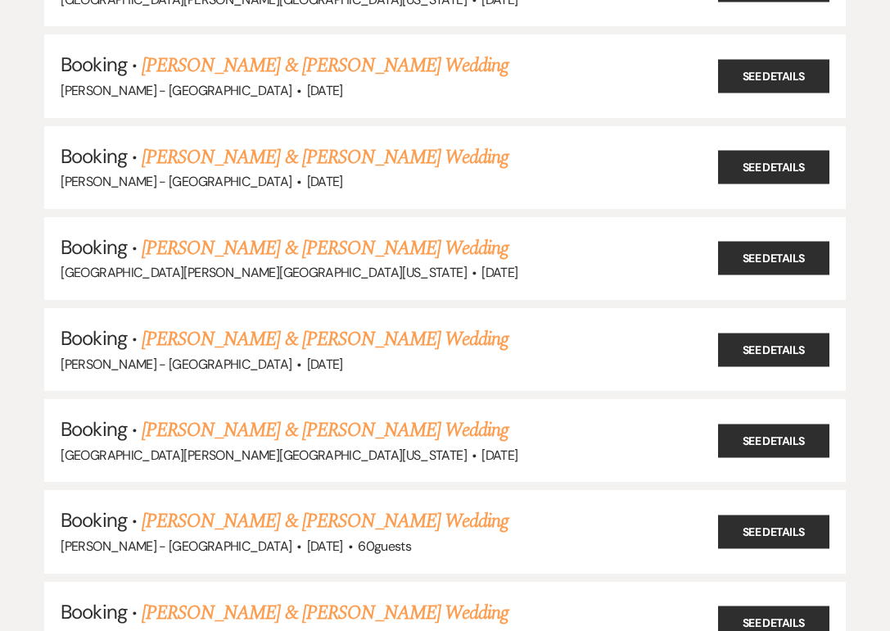
scroll to position [1080, 0]
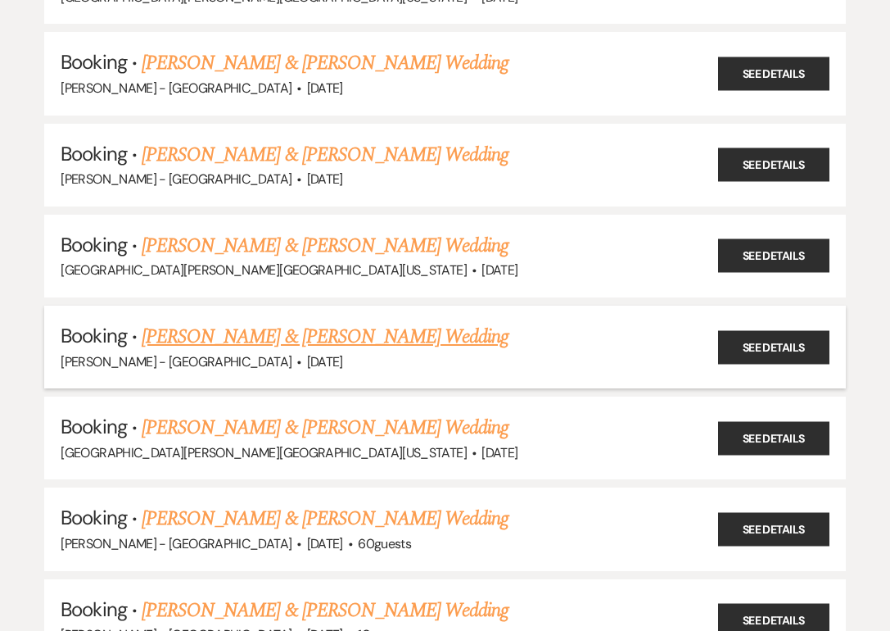
click at [225, 322] on link "[PERSON_NAME] & [PERSON_NAME] Wedding" at bounding box center [325, 336] width 367 height 29
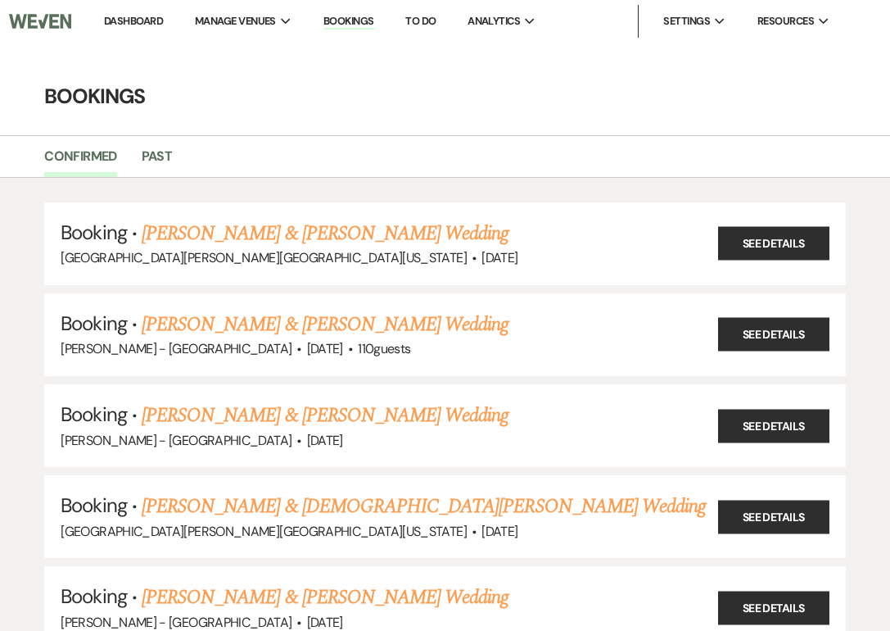
scroll to position [1080, 0]
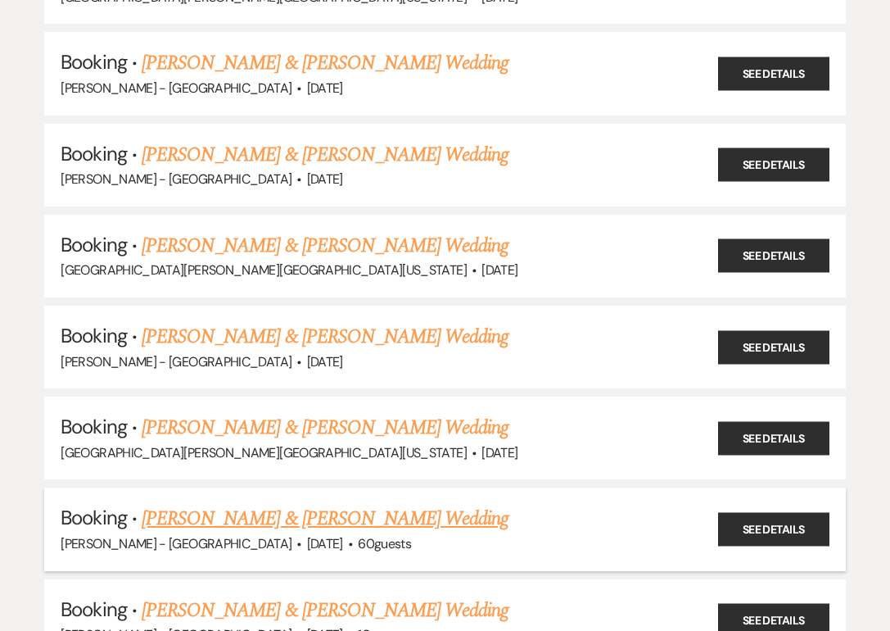
click at [246, 504] on link "[PERSON_NAME] & [PERSON_NAME] Wedding" at bounding box center [325, 518] width 367 height 29
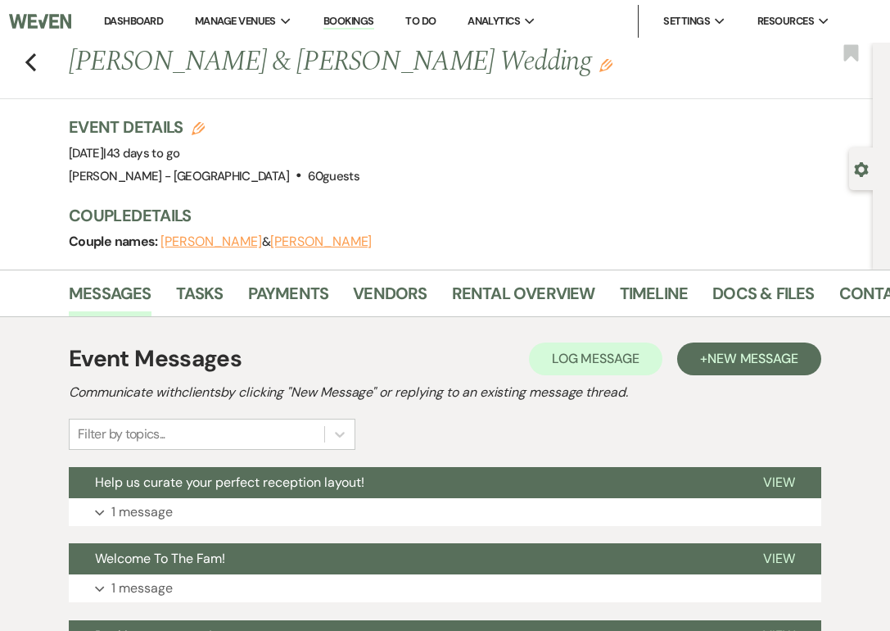
scroll to position [1080, 0]
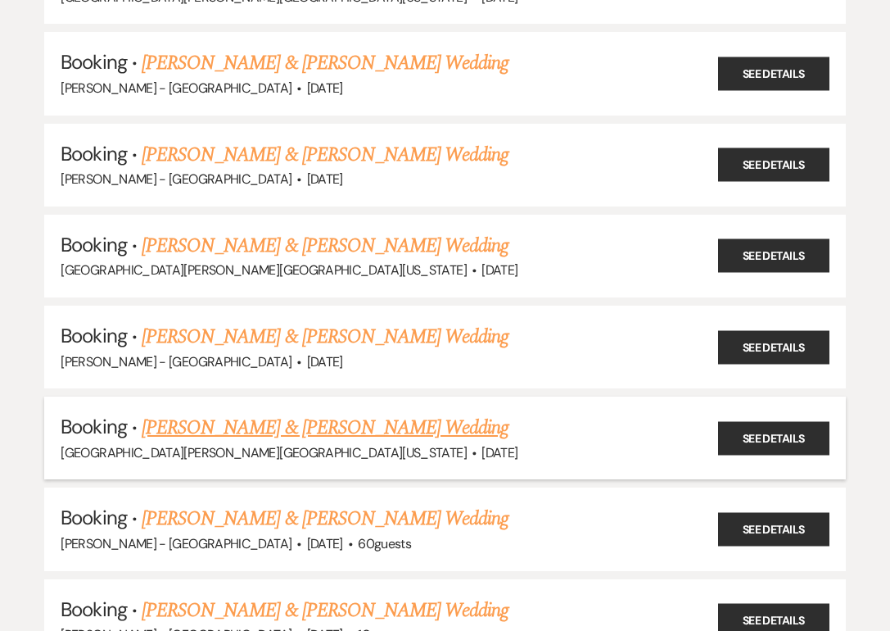
click at [201, 413] on link "[PERSON_NAME] & [PERSON_NAME] Wedding" at bounding box center [325, 427] width 367 height 29
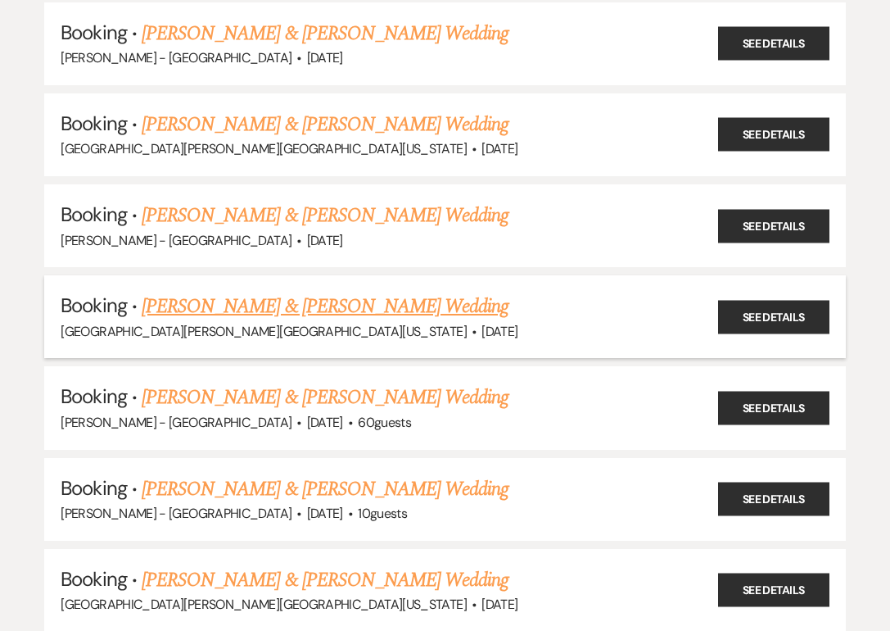
scroll to position [1299, 0]
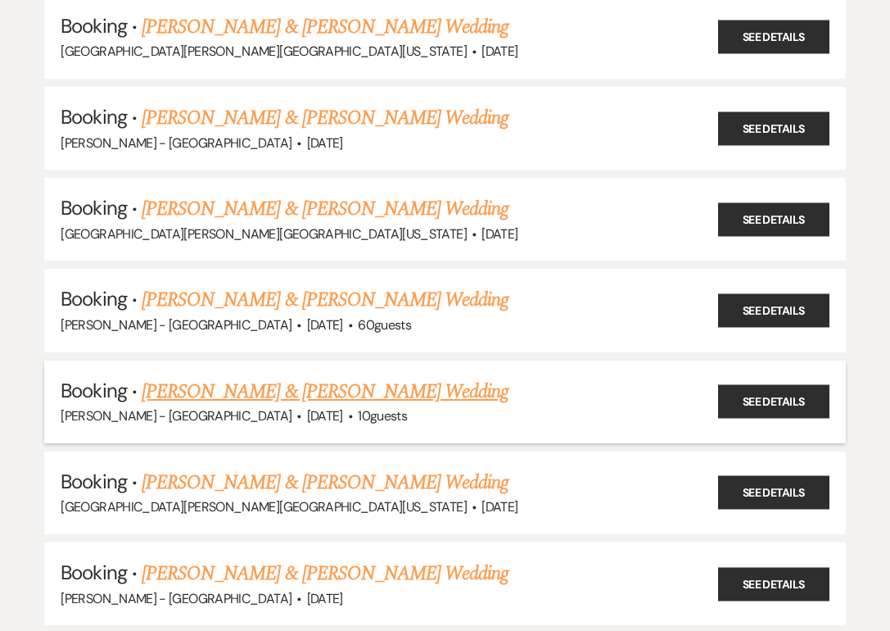
click at [223, 377] on link "[PERSON_NAME] & [PERSON_NAME] Wedding" at bounding box center [325, 391] width 367 height 29
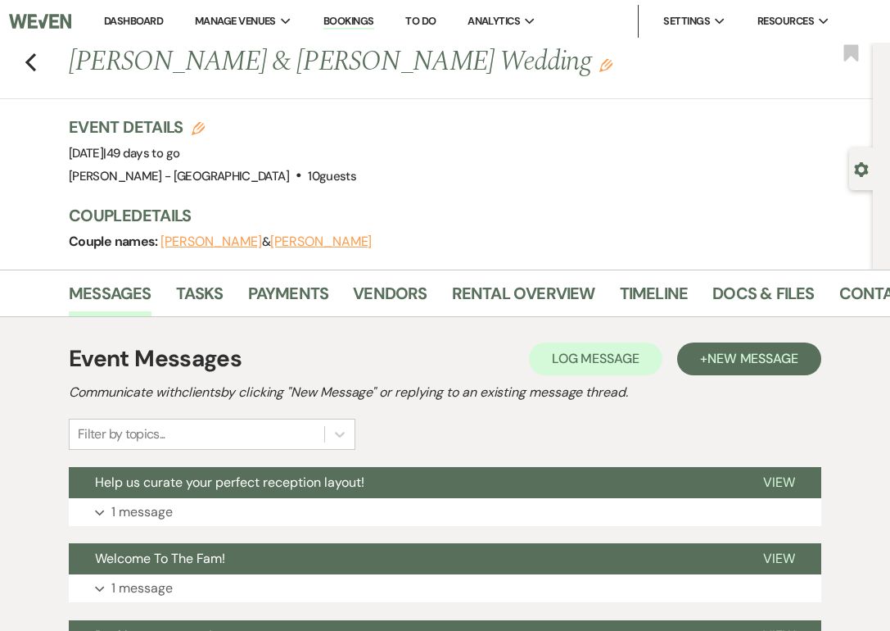
scroll to position [1299, 0]
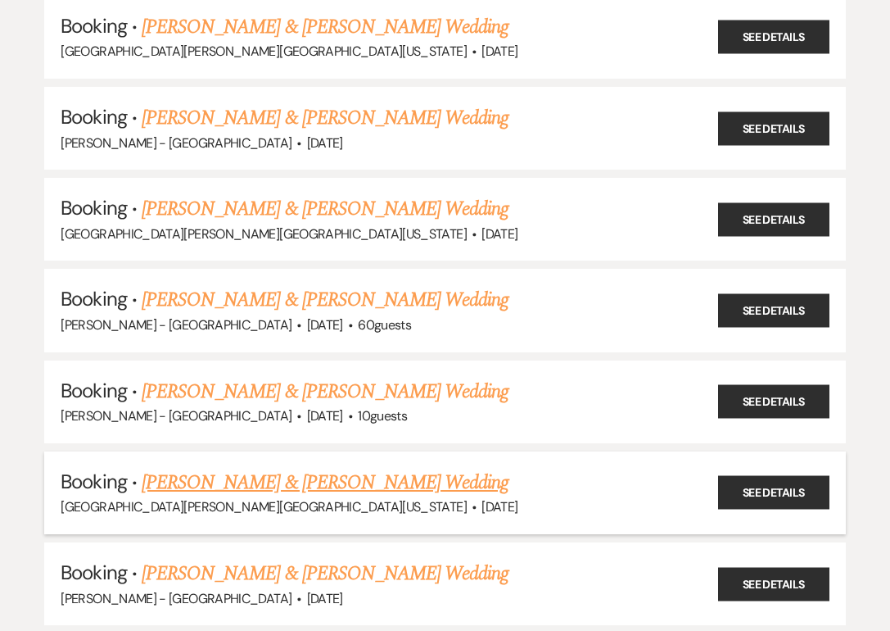
click at [247, 468] on link "[PERSON_NAME] & [PERSON_NAME] Wedding" at bounding box center [325, 482] width 367 height 29
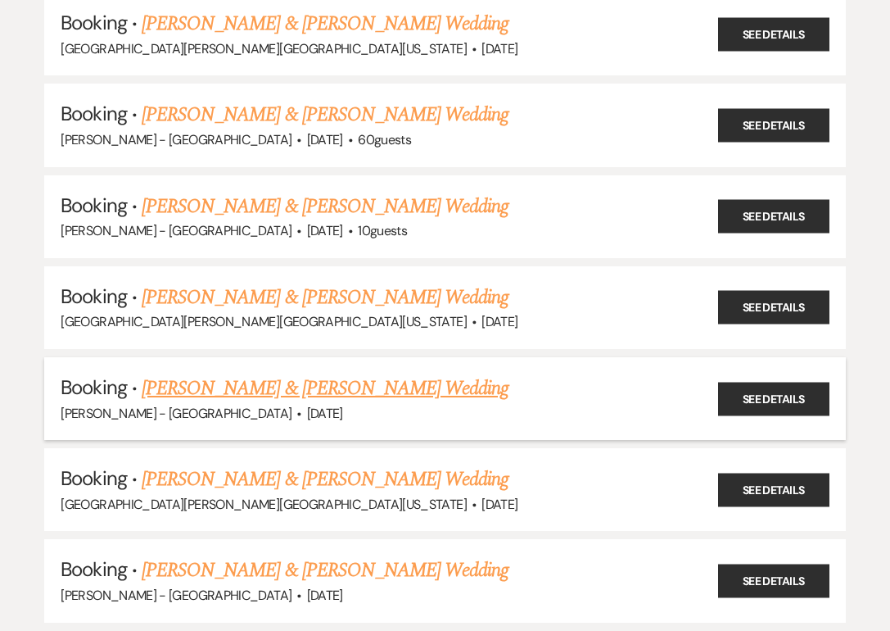
click at [240, 373] on link "[PERSON_NAME] & [PERSON_NAME] Wedding" at bounding box center [325, 387] width 367 height 29
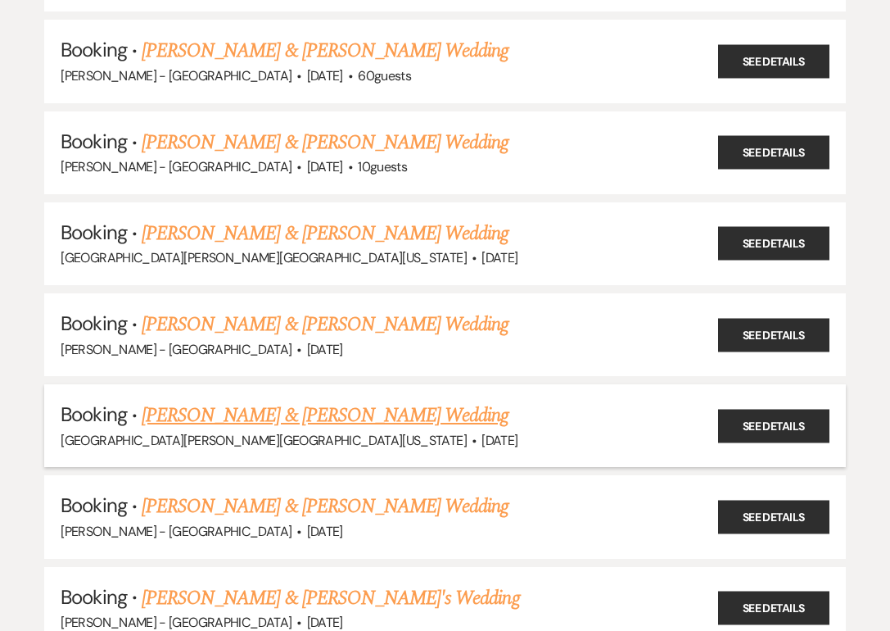
click at [249, 400] on h5 "Booking · [PERSON_NAME] & [PERSON_NAME] Wedding" at bounding box center [445, 414] width 768 height 29
click at [241, 400] on link "[PERSON_NAME] & [PERSON_NAME] Wedding" at bounding box center [325, 414] width 367 height 29
click at [215, 491] on link "[PERSON_NAME] & [PERSON_NAME] Wedding" at bounding box center [325, 505] width 367 height 29
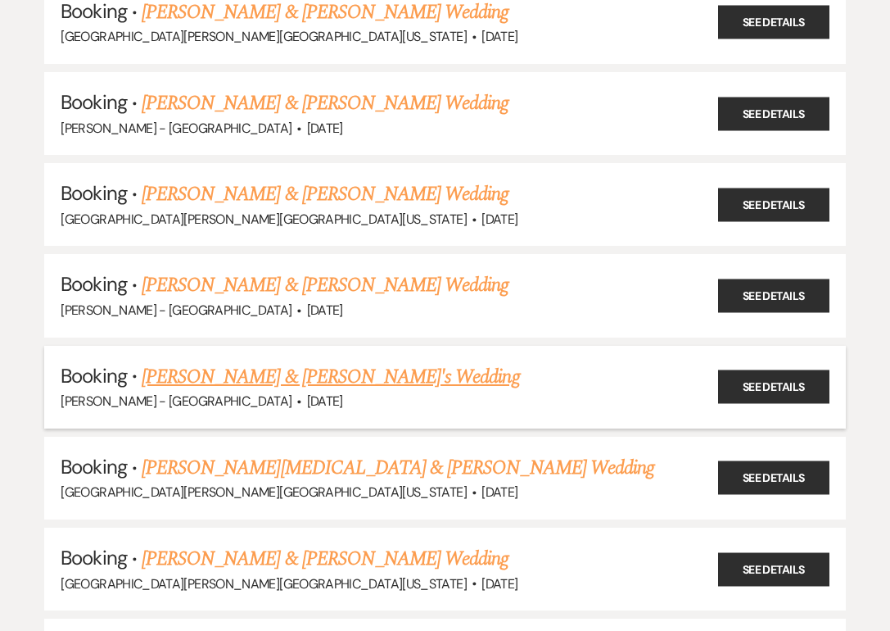
click at [192, 362] on link "[PERSON_NAME] & [PERSON_NAME]'s Wedding" at bounding box center [331, 376] width 378 height 29
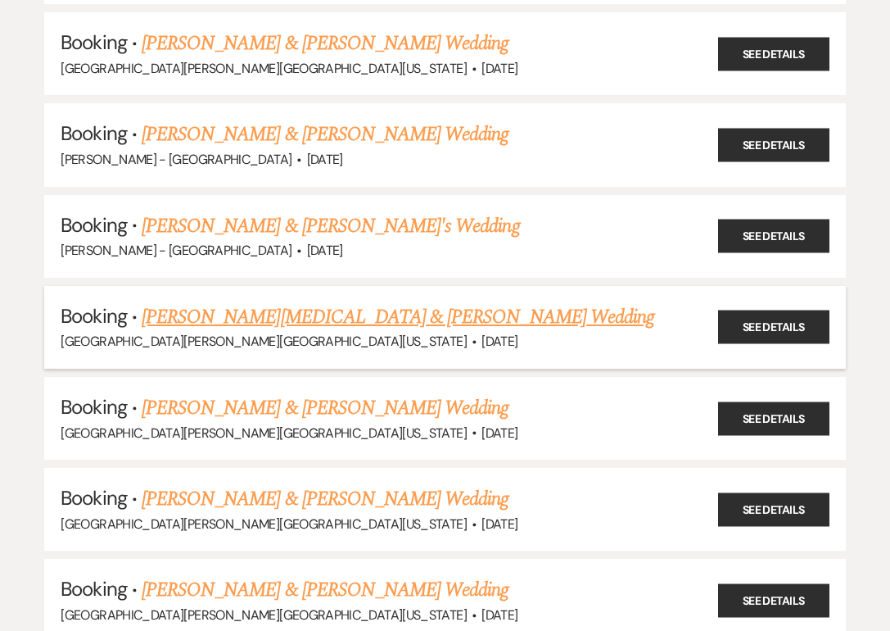
click at [314, 302] on link "[PERSON_NAME][MEDICAL_DATA] & [PERSON_NAME] Wedding" at bounding box center [398, 316] width 513 height 29
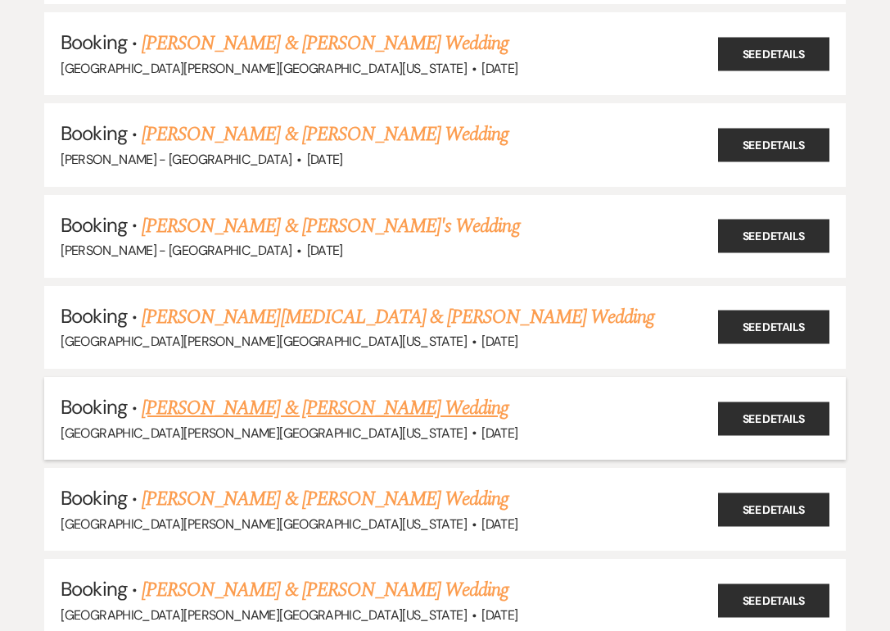
click at [228, 393] on link "[PERSON_NAME] & [PERSON_NAME] Wedding" at bounding box center [325, 407] width 367 height 29
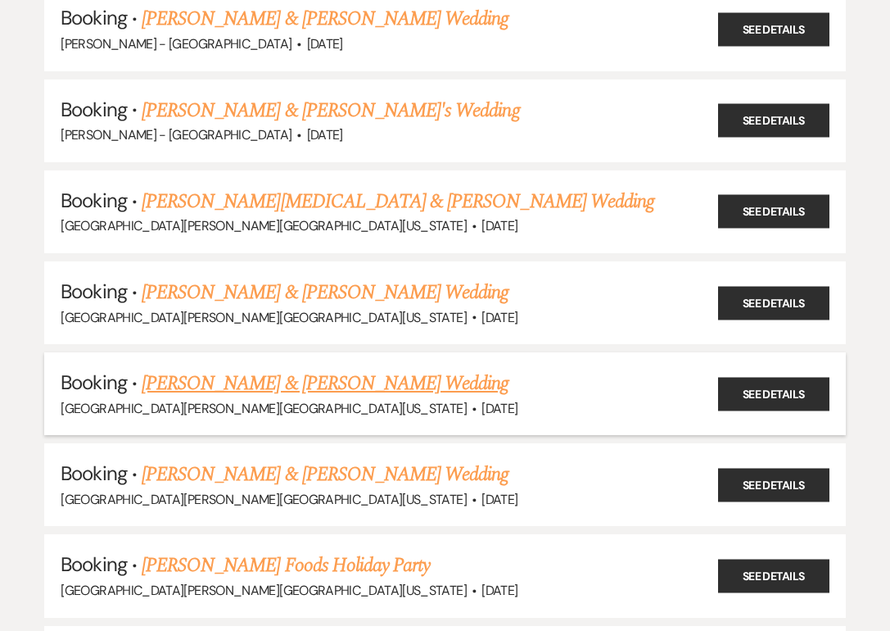
click at [238, 369] on h5 "Booking · [PERSON_NAME] & [PERSON_NAME] Wedding" at bounding box center [445, 383] width 768 height 29
click at [233, 369] on link "[PERSON_NAME] & [PERSON_NAME] Wedding" at bounding box center [325, 383] width 367 height 29
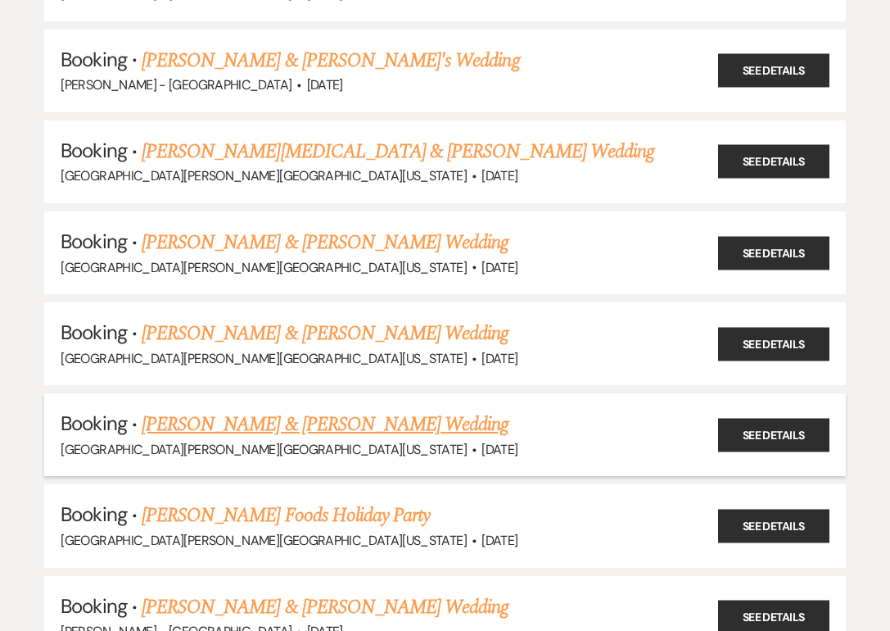
click at [230, 409] on link "[PERSON_NAME] & [PERSON_NAME] Wedding" at bounding box center [325, 423] width 367 height 29
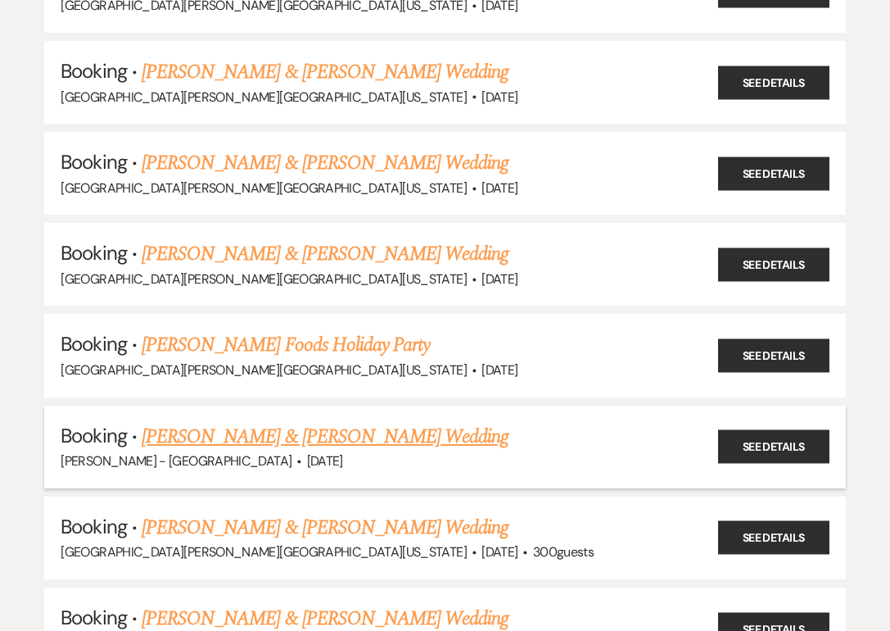
click at [230, 422] on link "[PERSON_NAME] & [PERSON_NAME] Wedding" at bounding box center [325, 436] width 367 height 29
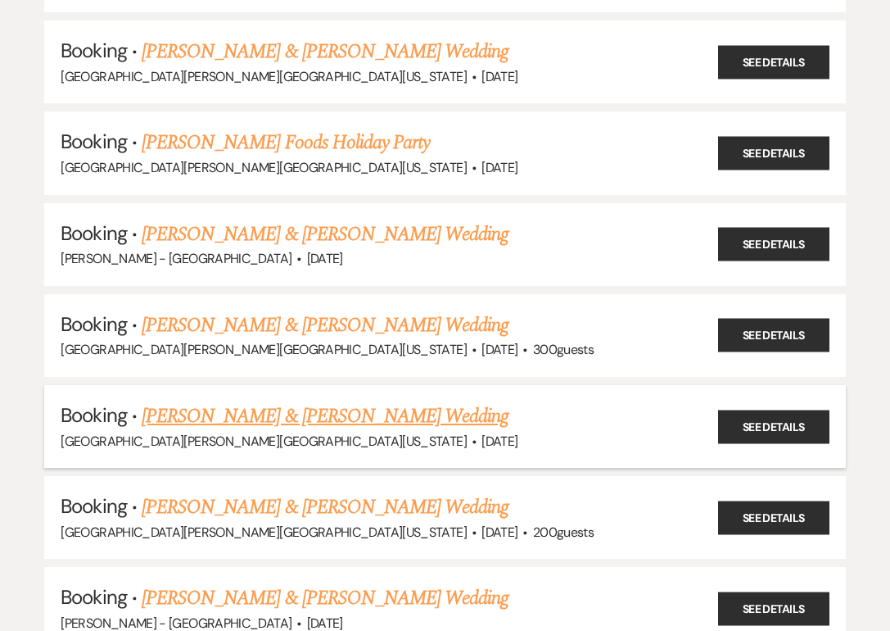
click at [310, 401] on link "[PERSON_NAME] & [PERSON_NAME] Wedding" at bounding box center [325, 415] width 367 height 29
